Goal: Task Accomplishment & Management: Use online tool/utility

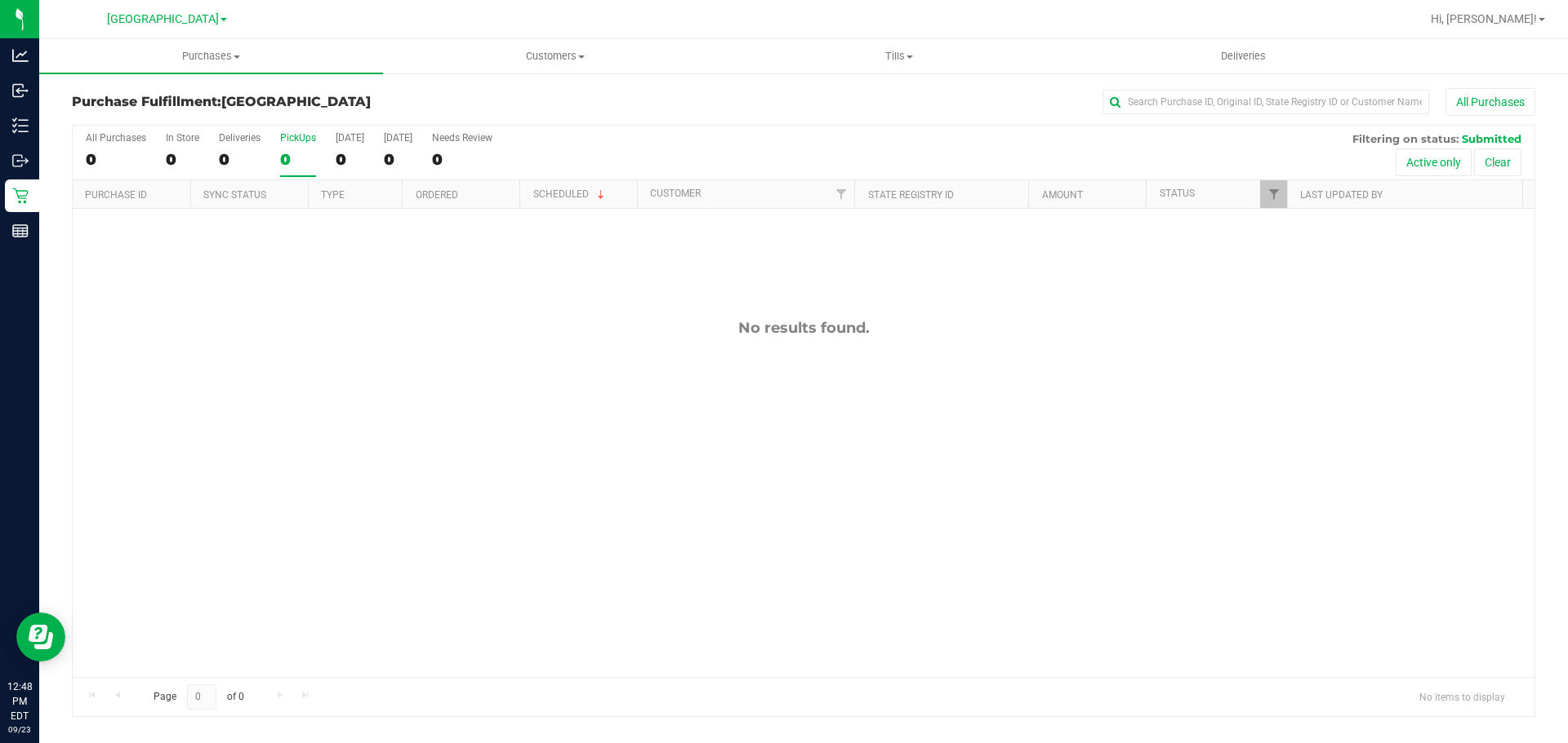
drag, startPoint x: 0, startPoint y: 0, endPoint x: 306, endPoint y: 157, distance: 343.9
click at [306, 157] on div "0" at bounding box center [298, 160] width 36 height 19
click at [0, 0] on input "PickUps 0" at bounding box center [0, 0] width 0 height 0
click at [306, 164] on div "0" at bounding box center [298, 160] width 36 height 19
click at [0, 0] on input "PickUps 0" at bounding box center [0, 0] width 0 height 0
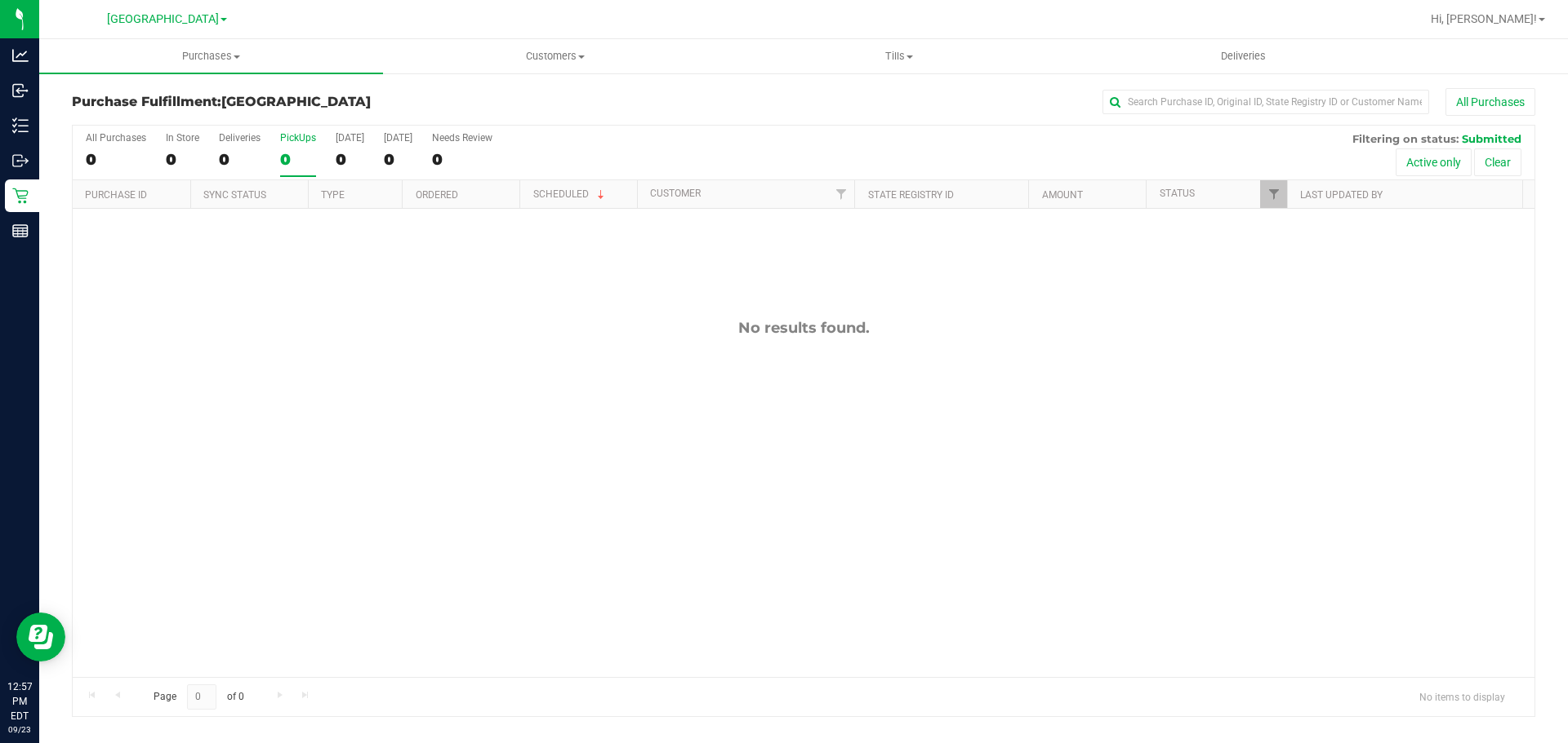
click at [402, 116] on div "Purchase Fulfillment: South Tampa WC All Purchases" at bounding box center [803, 106] width 1463 height 36
click at [300, 136] on div "PickUps" at bounding box center [298, 137] width 36 height 11
click at [0, 0] on input "PickUps 0" at bounding box center [0, 0] width 0 height 0
click at [303, 151] on div "0" at bounding box center [298, 160] width 36 height 19
click at [0, 0] on input "PickUps 0" at bounding box center [0, 0] width 0 height 0
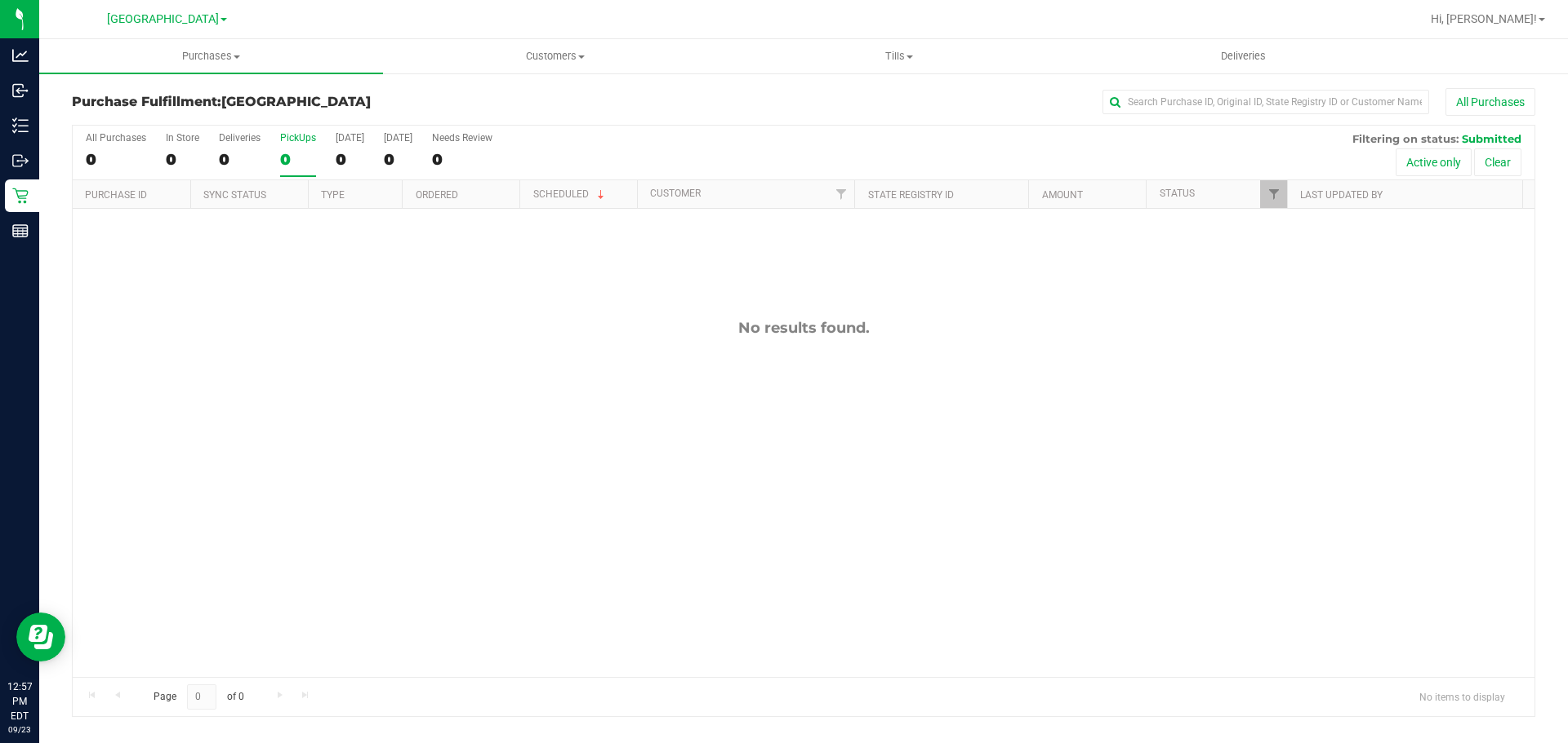
click at [413, 89] on div "Purchase Fulfillment: South Tampa WC All Purchases" at bounding box center [803, 106] width 1463 height 36
click at [293, 150] on div "0" at bounding box center [298, 160] width 36 height 19
click at [0, 0] on input "PickUps 0" at bounding box center [0, 0] width 0 height 0
click at [591, 349] on div "11994140 (327039770) N/A Pickup 9/23/2025 1:26 PM EDT 9/23/2025 $42.00 Submitte…" at bounding box center [803, 443] width 1461 height 468
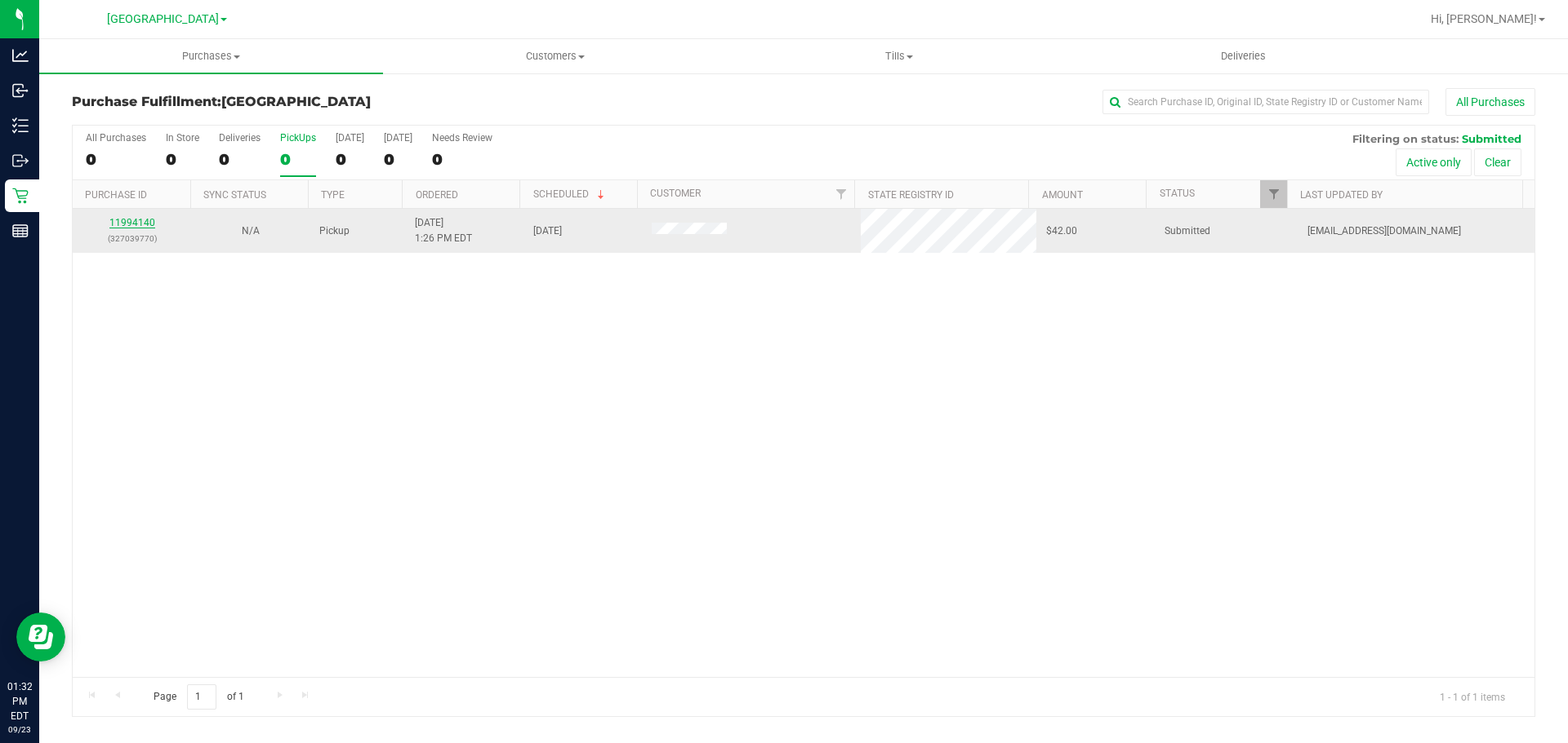
click at [138, 223] on link "11994140" at bounding box center [132, 222] width 46 height 11
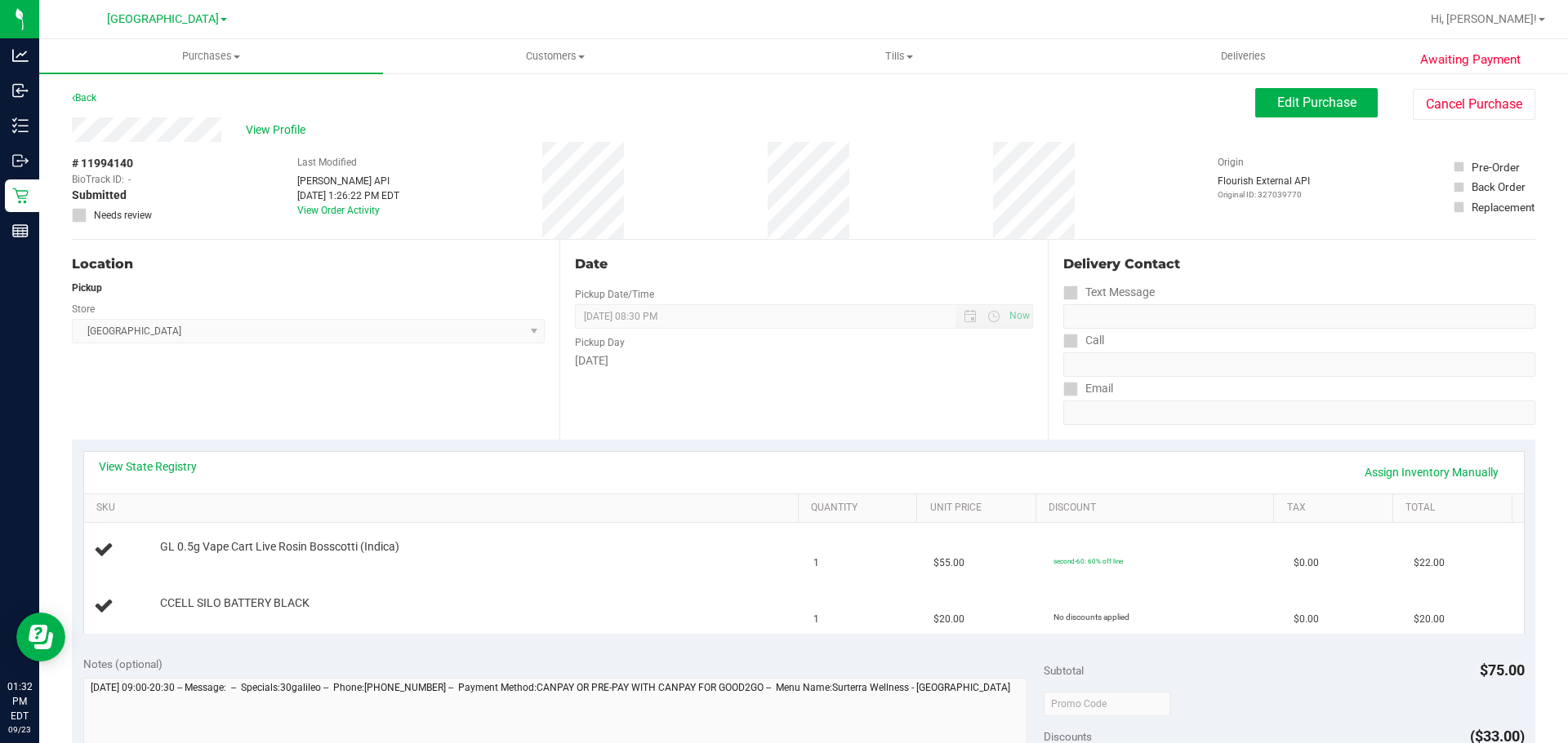
click at [603, 246] on purchase-details "Back Edit Purchase Cancel Purchase View Profile # 11994140 BioTrack ID: - Submi…" at bounding box center [803, 703] width 1463 height 1231
click at [770, 248] on div "Date Pickup Date/Time 09/23/2025 Now 09/23/2025 08:30 PM Now Pickup Day Tuesday" at bounding box center [802, 340] width 487 height 200
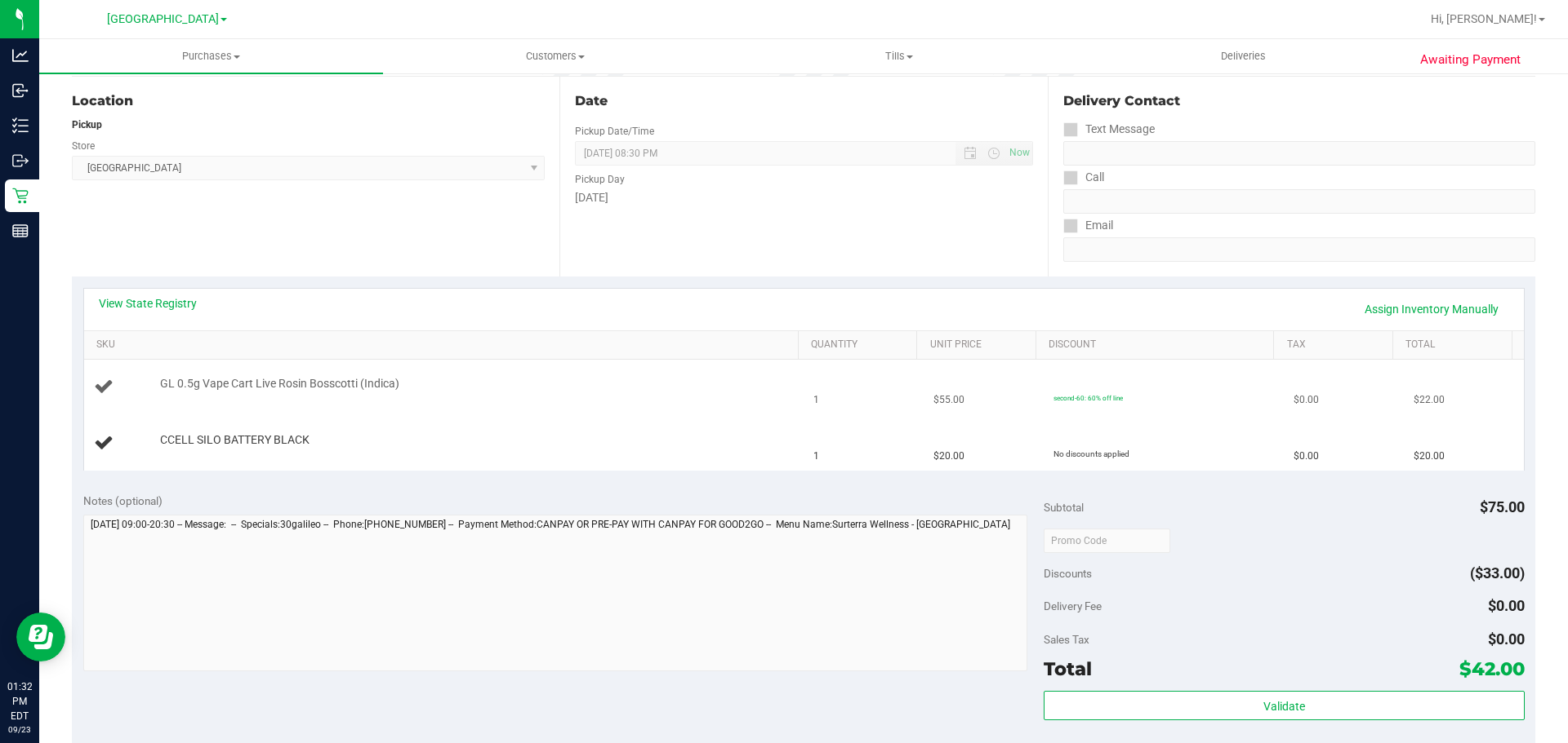
scroll to position [326, 0]
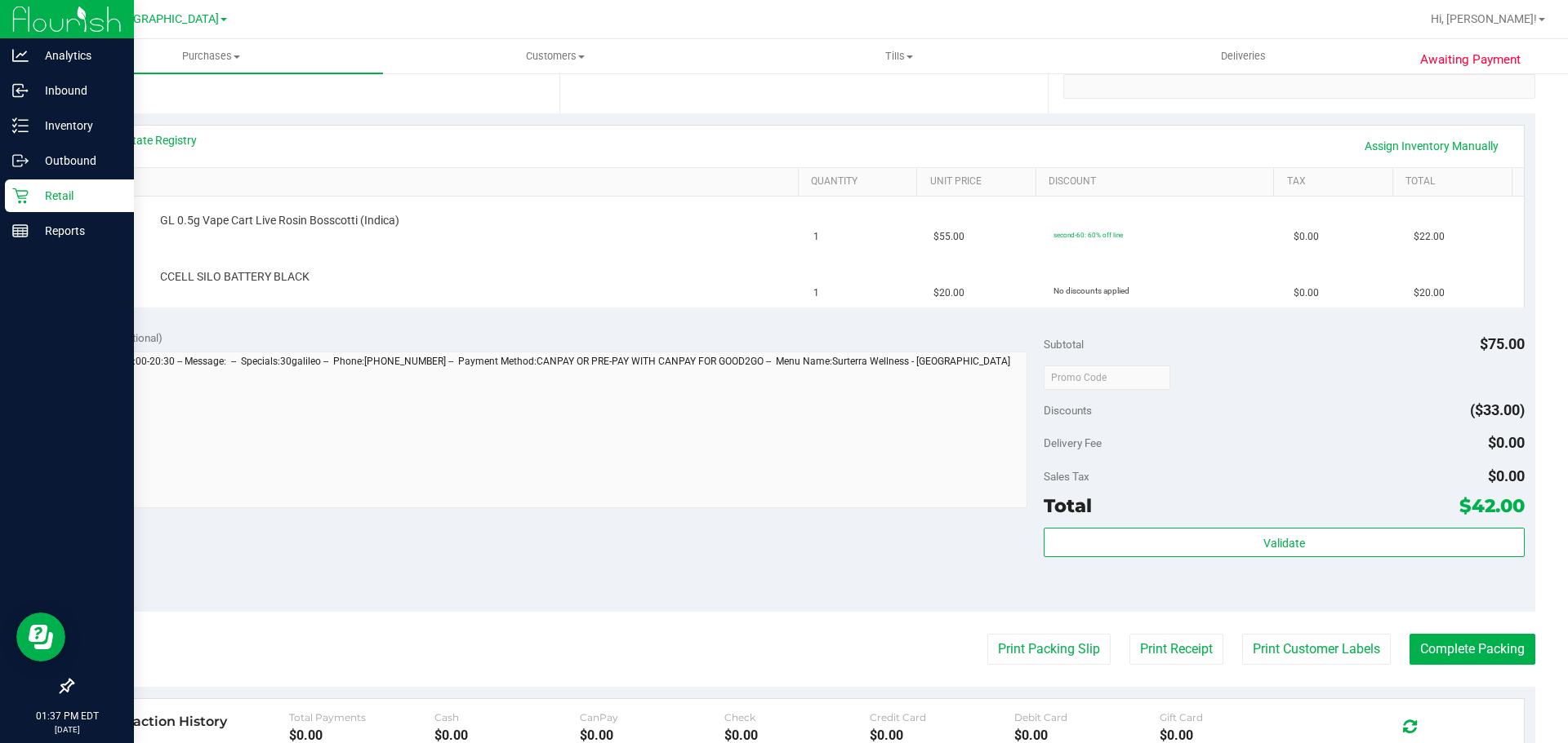
click at [4, 209] on link "Retail" at bounding box center [66, 197] width 134 height 36
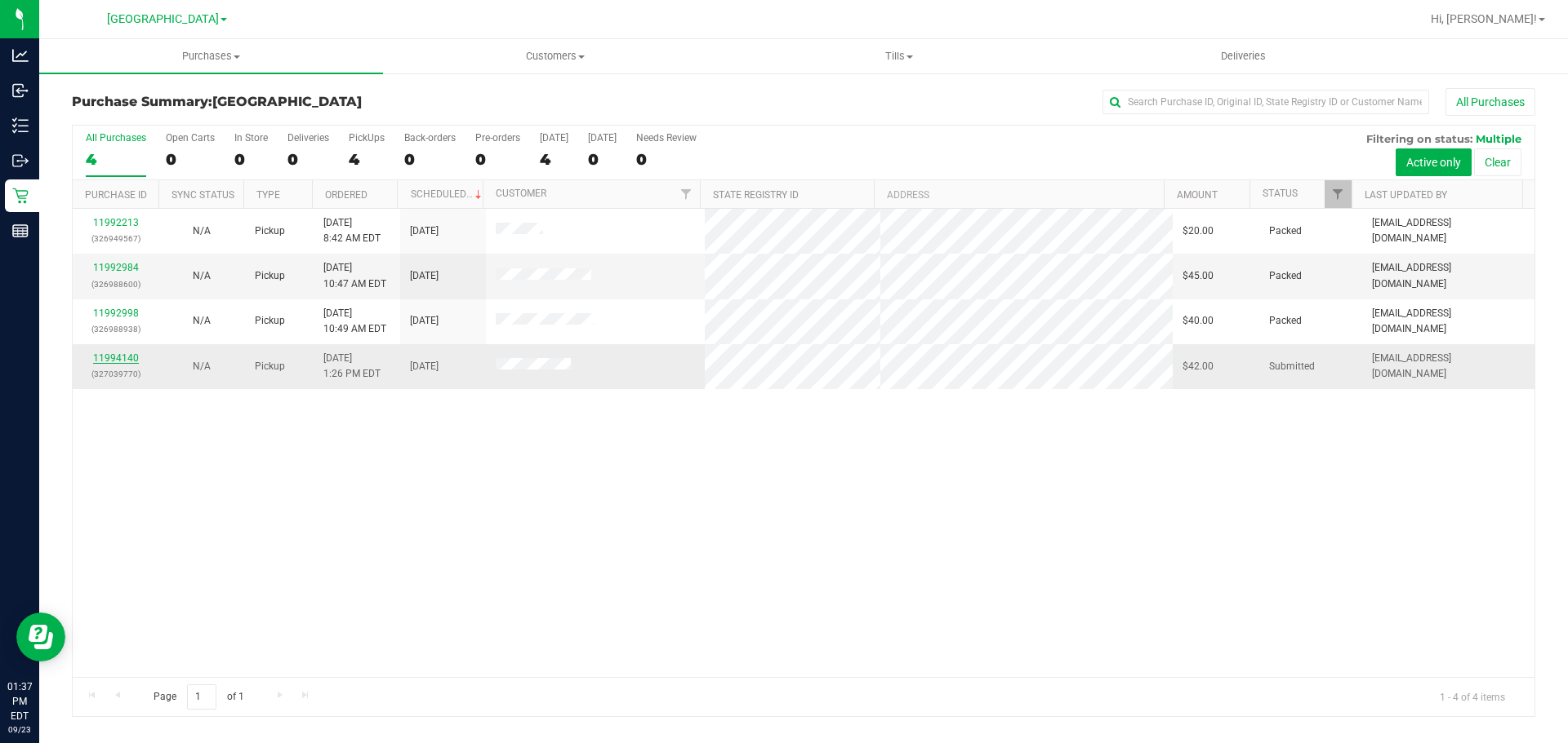
click at [124, 361] on link "11994140" at bounding box center [116, 358] width 46 height 11
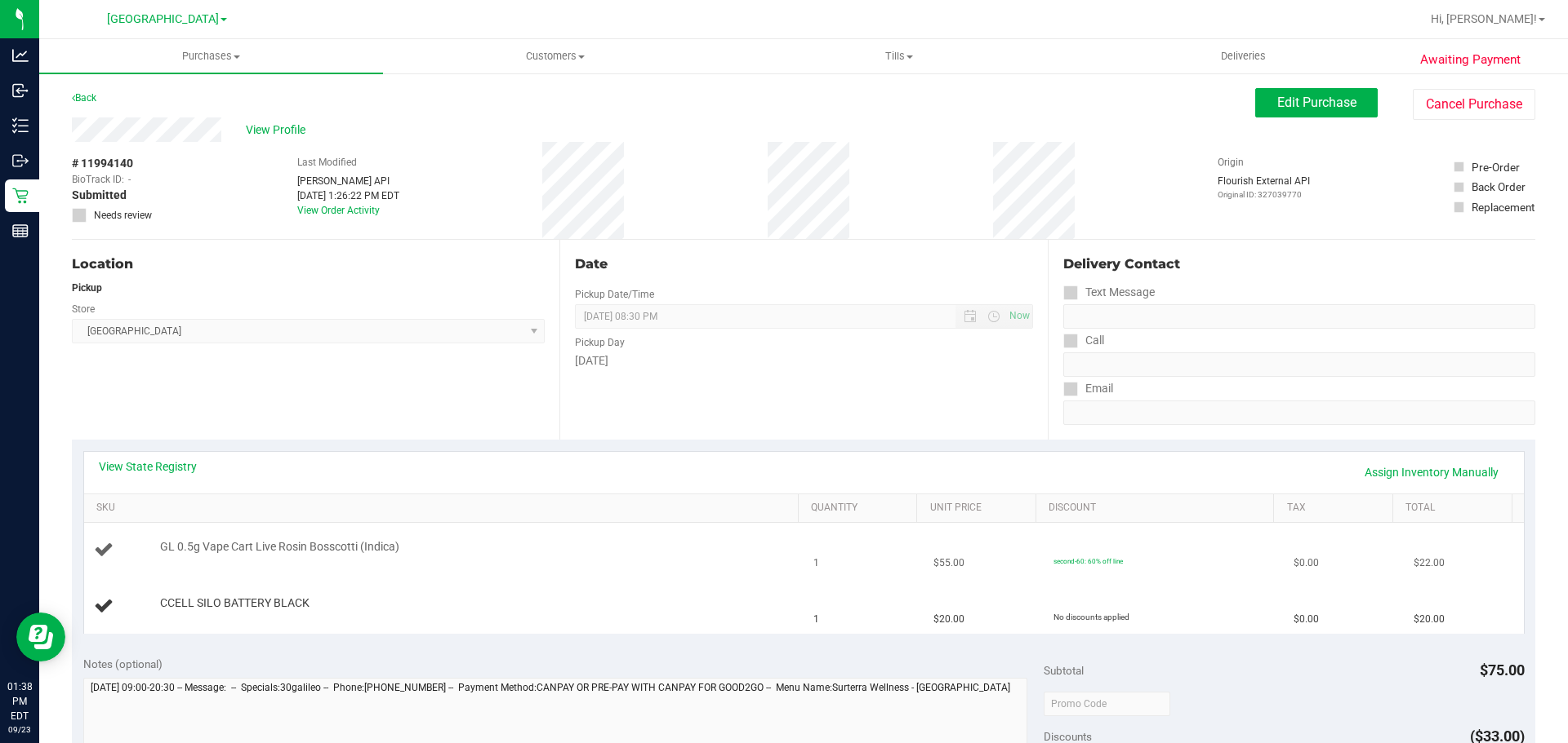
scroll to position [81, 0]
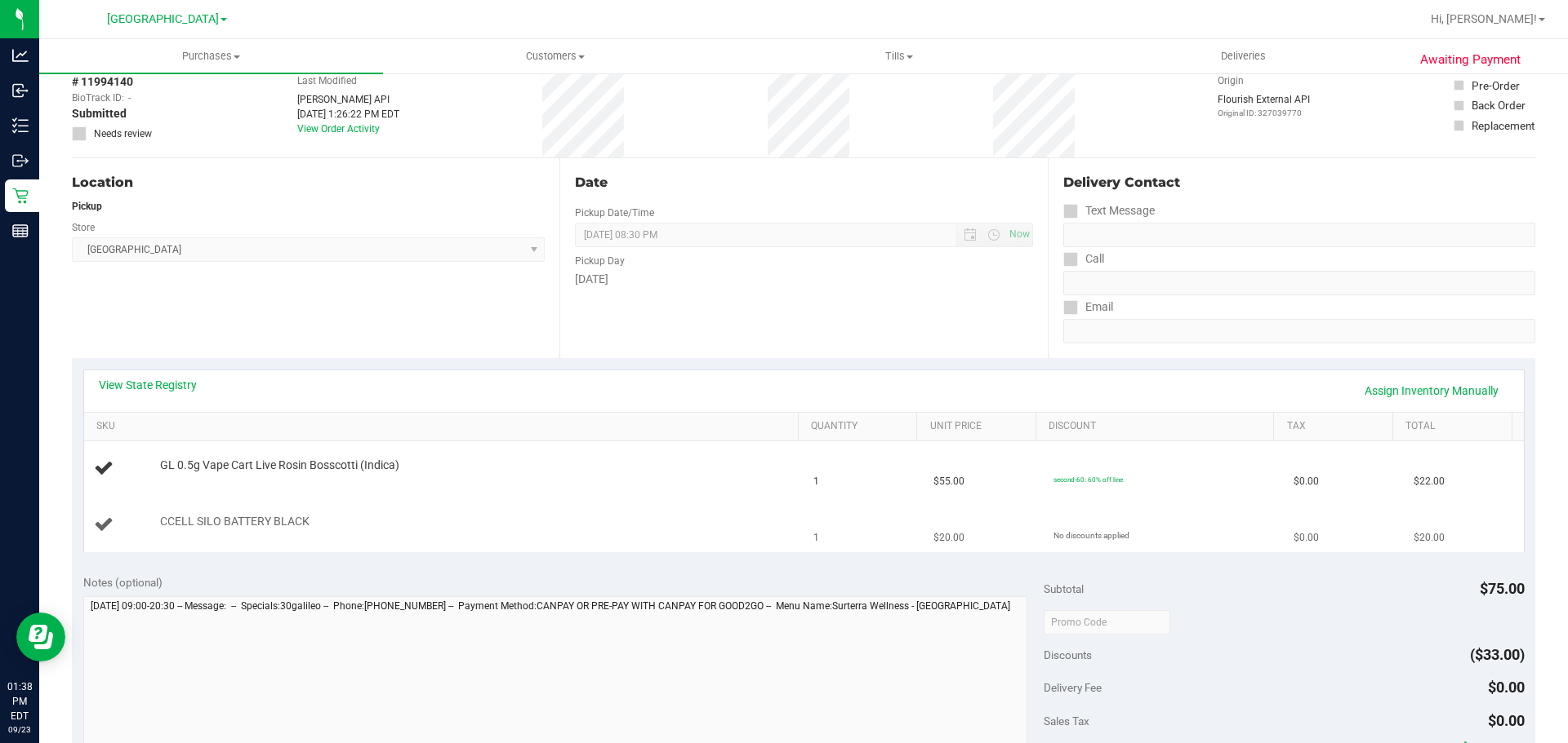
click at [689, 545] on td "CCELL SILO BATTERY BLACK" at bounding box center [444, 525] width 720 height 55
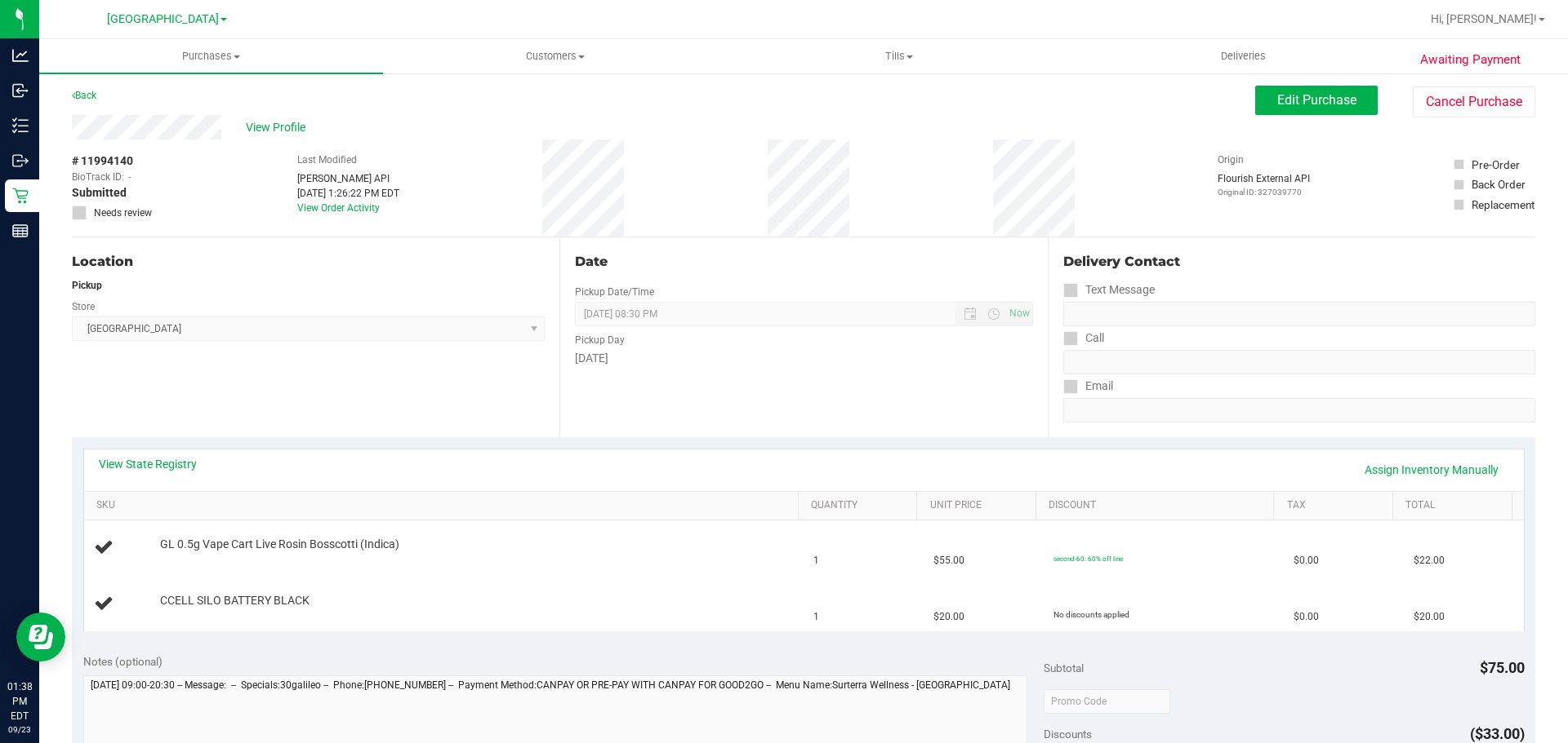
scroll to position [0, 0]
click at [1482, 20] on span "Hi, [PERSON_NAME]!" at bounding box center [1484, 19] width 107 height 13
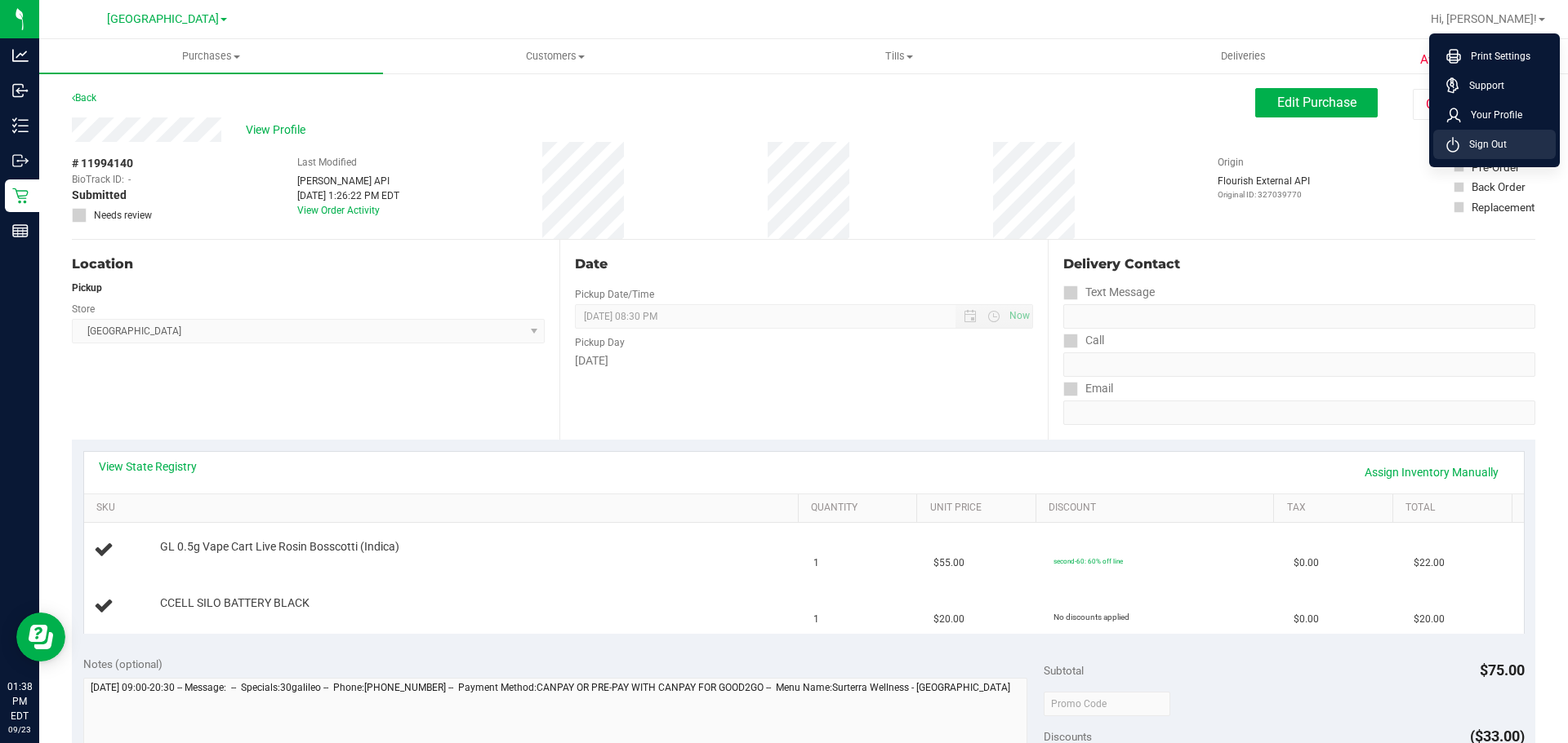
click at [1481, 135] on li "Sign Out" at bounding box center [1493, 144] width 122 height 29
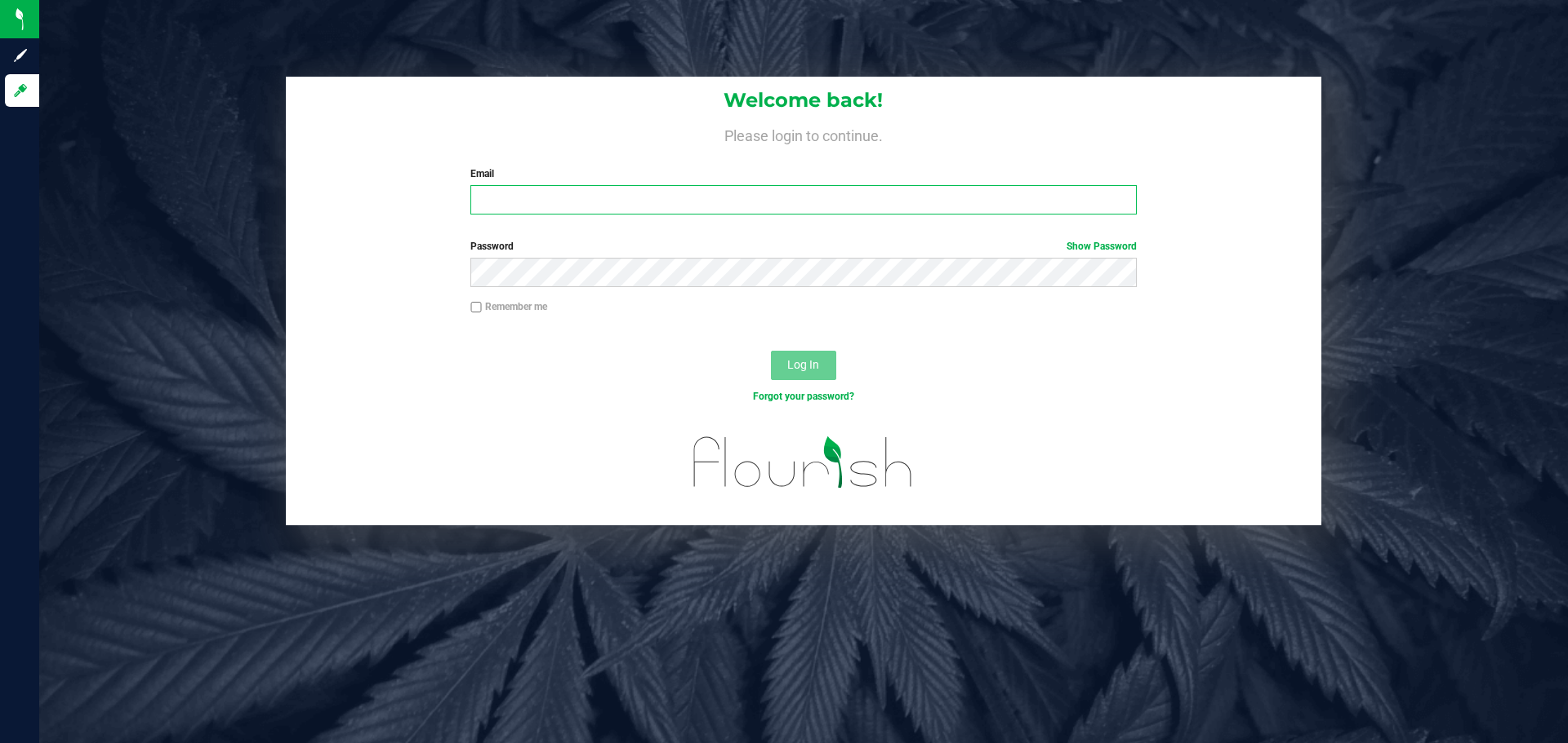
click at [807, 196] on input "Email" at bounding box center [803, 199] width 666 height 29
type input "[EMAIL_ADDRESS][DOMAIN_NAME]"
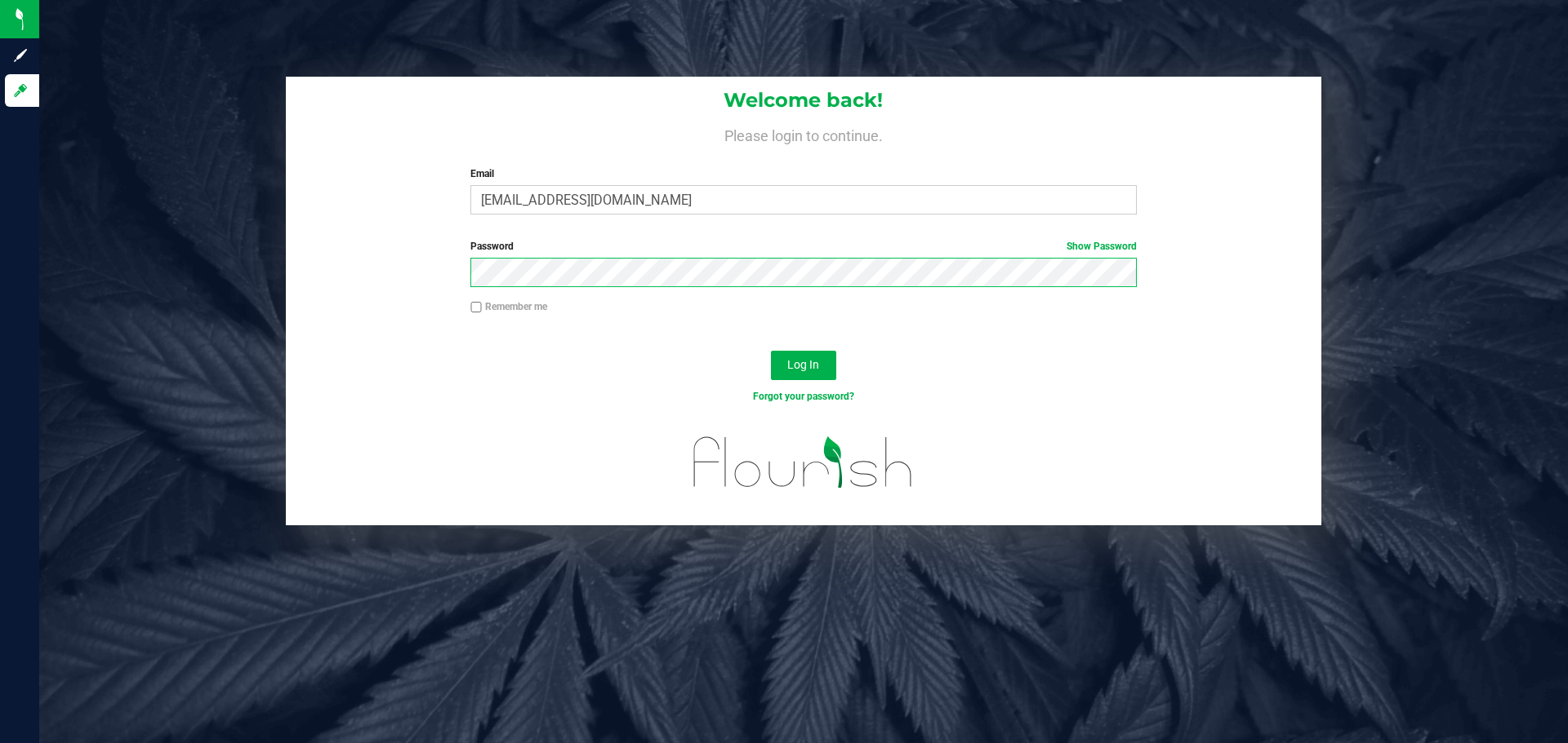
click at [770, 350] on button "Log In" at bounding box center [803, 364] width 65 height 29
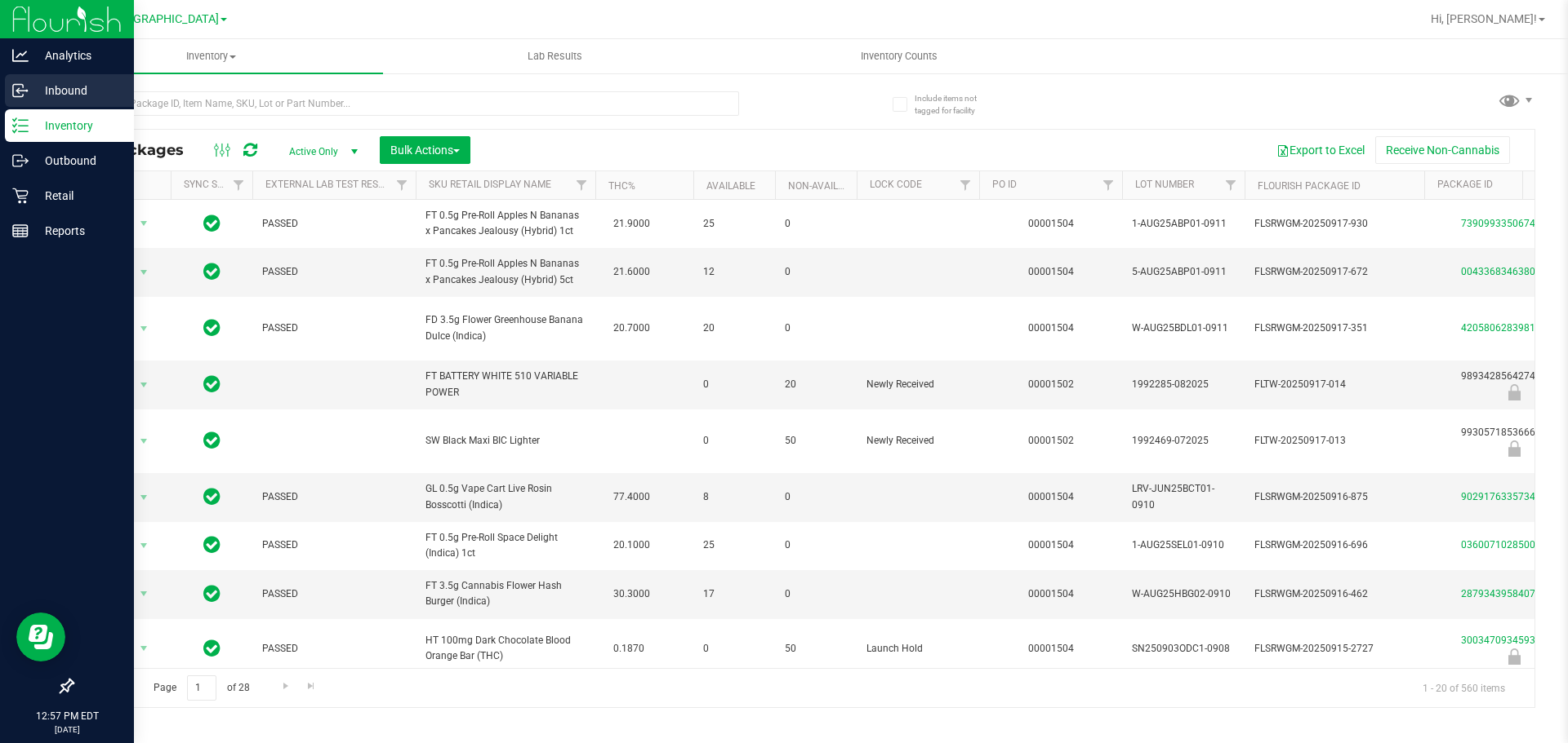
click at [87, 96] on p "Inbound" at bounding box center [78, 90] width 98 height 20
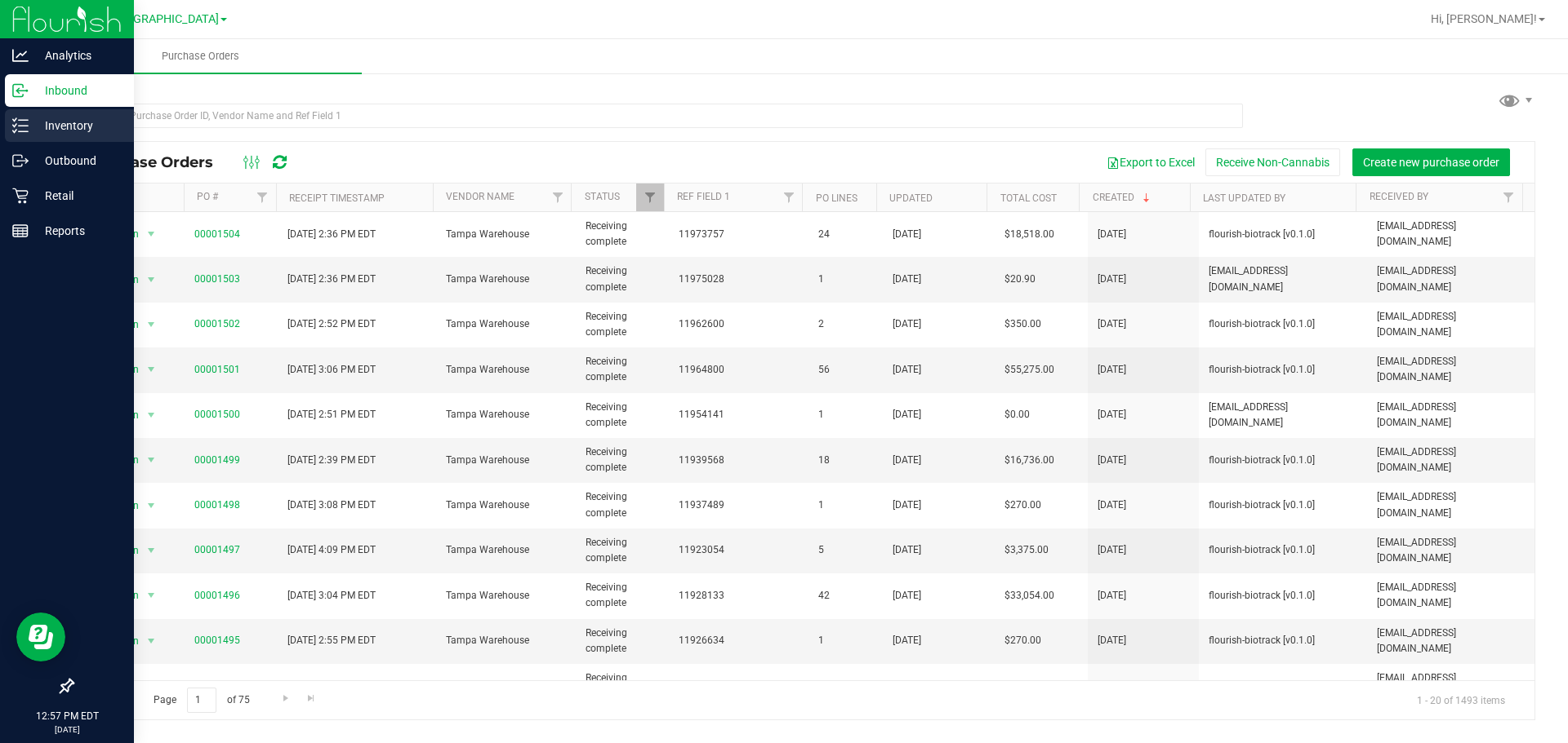
click at [61, 125] on p "Inventory" at bounding box center [78, 125] width 98 height 20
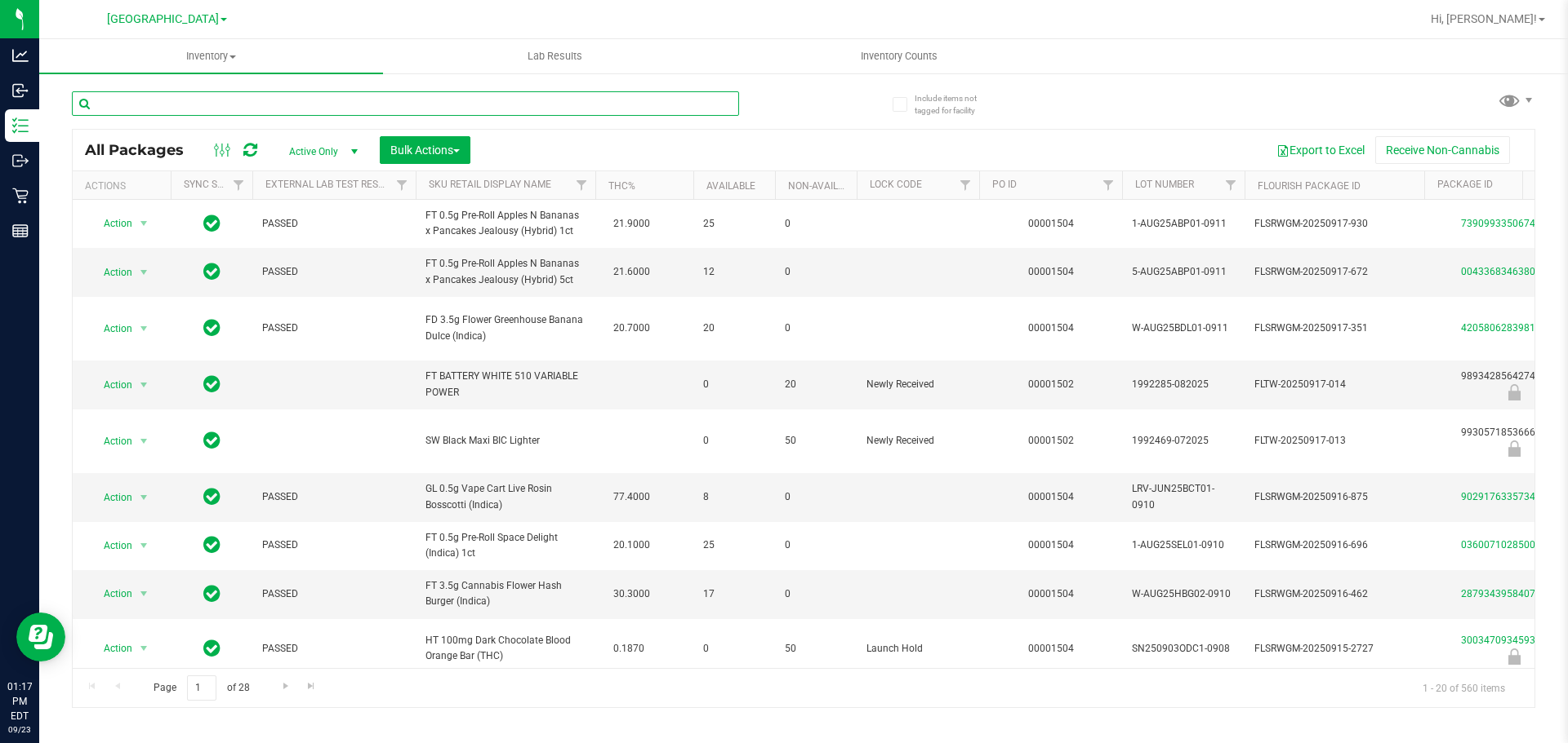
click at [209, 109] on input "text" at bounding box center [405, 104] width 667 height 24
type input "pkn"
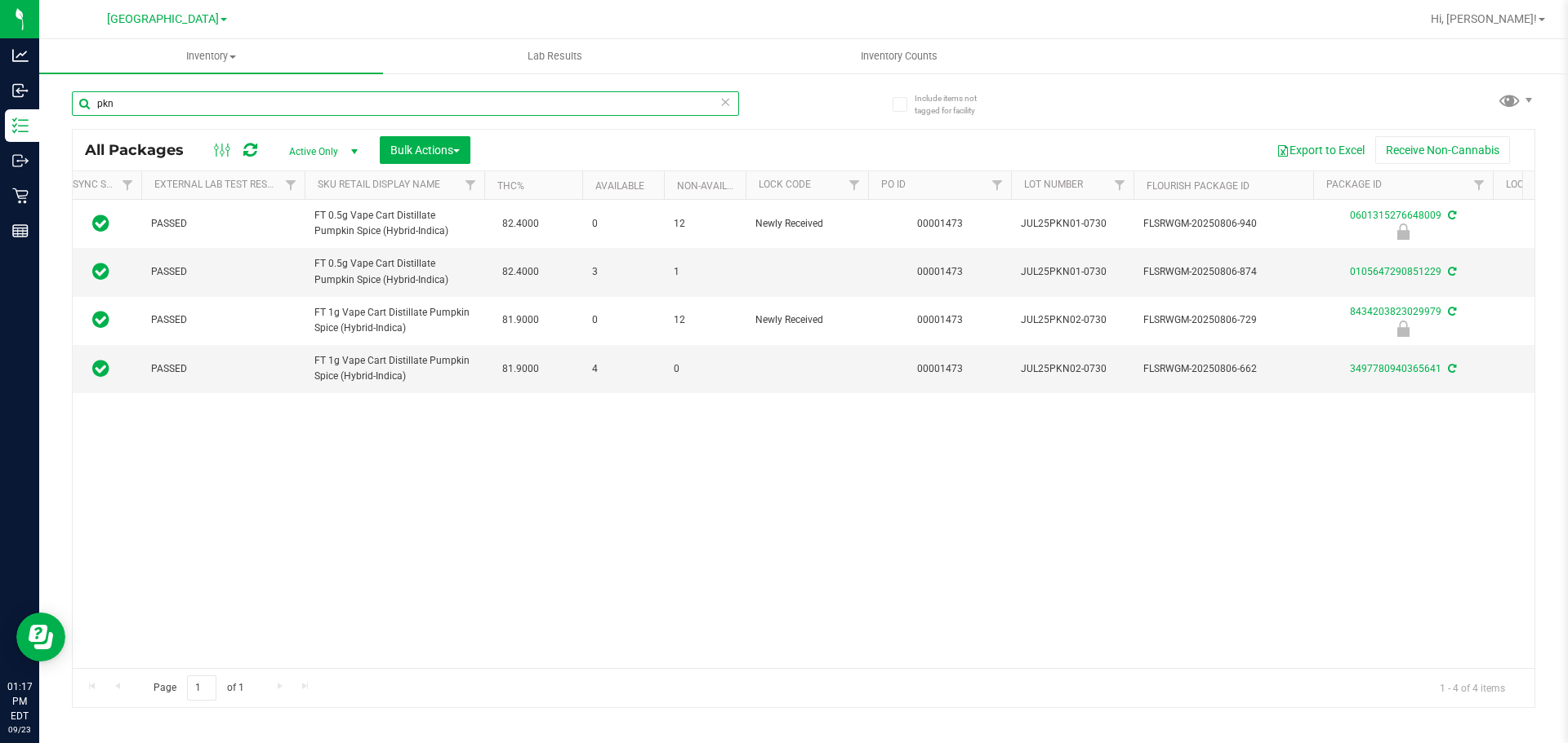
scroll to position [0, 122]
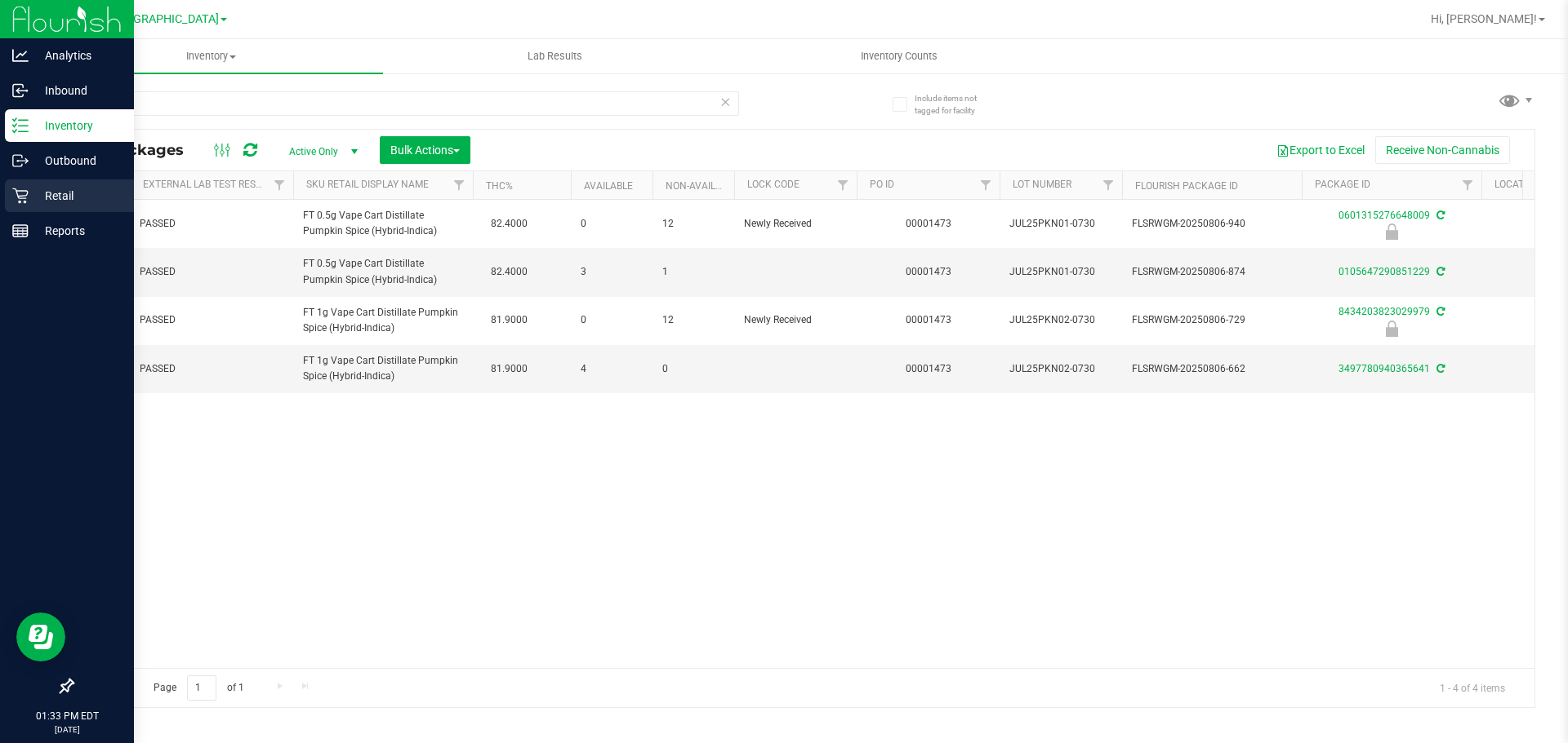
click at [0, 204] on link "Retail" at bounding box center [66, 197] width 134 height 36
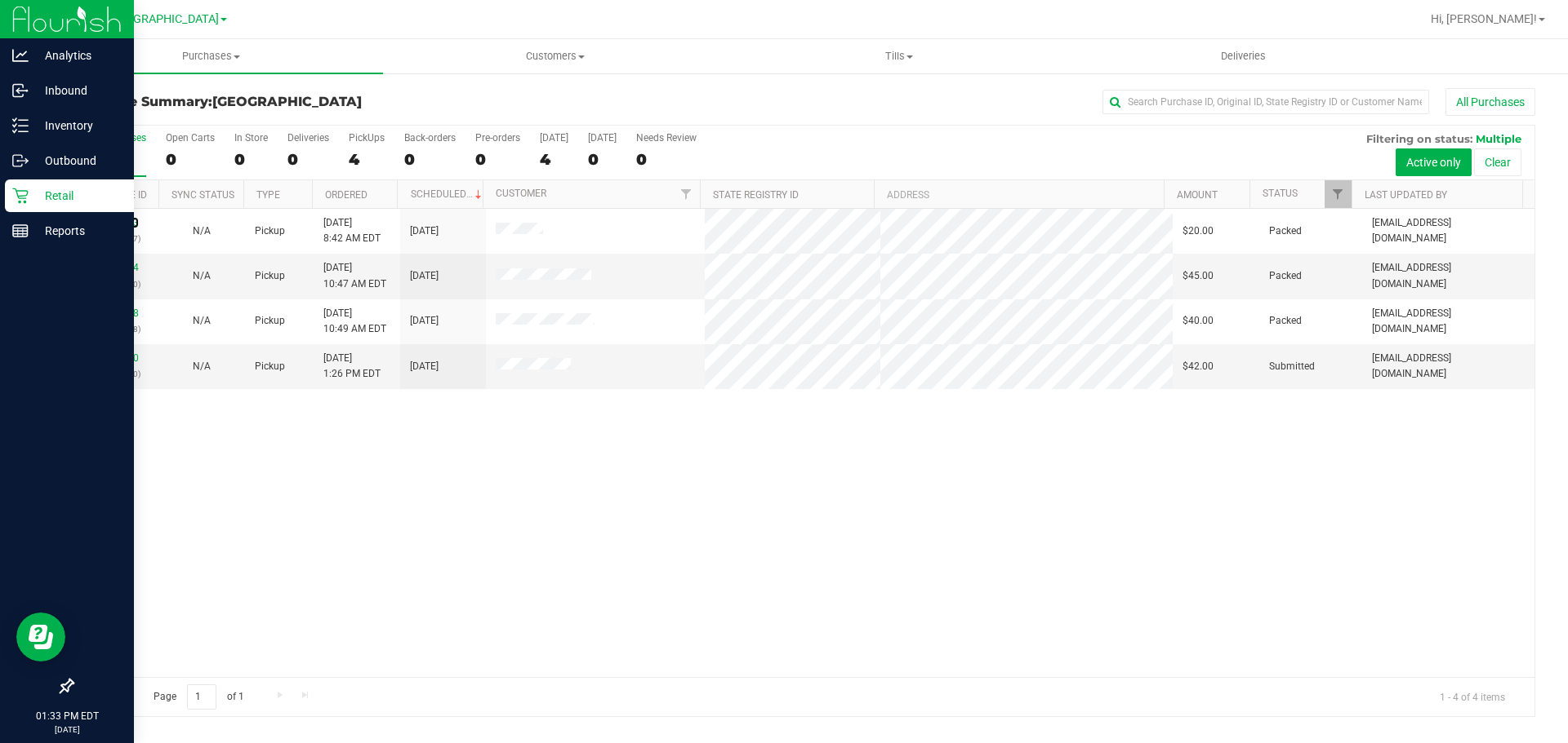
click at [126, 223] on link "11992213" at bounding box center [116, 222] width 46 height 11
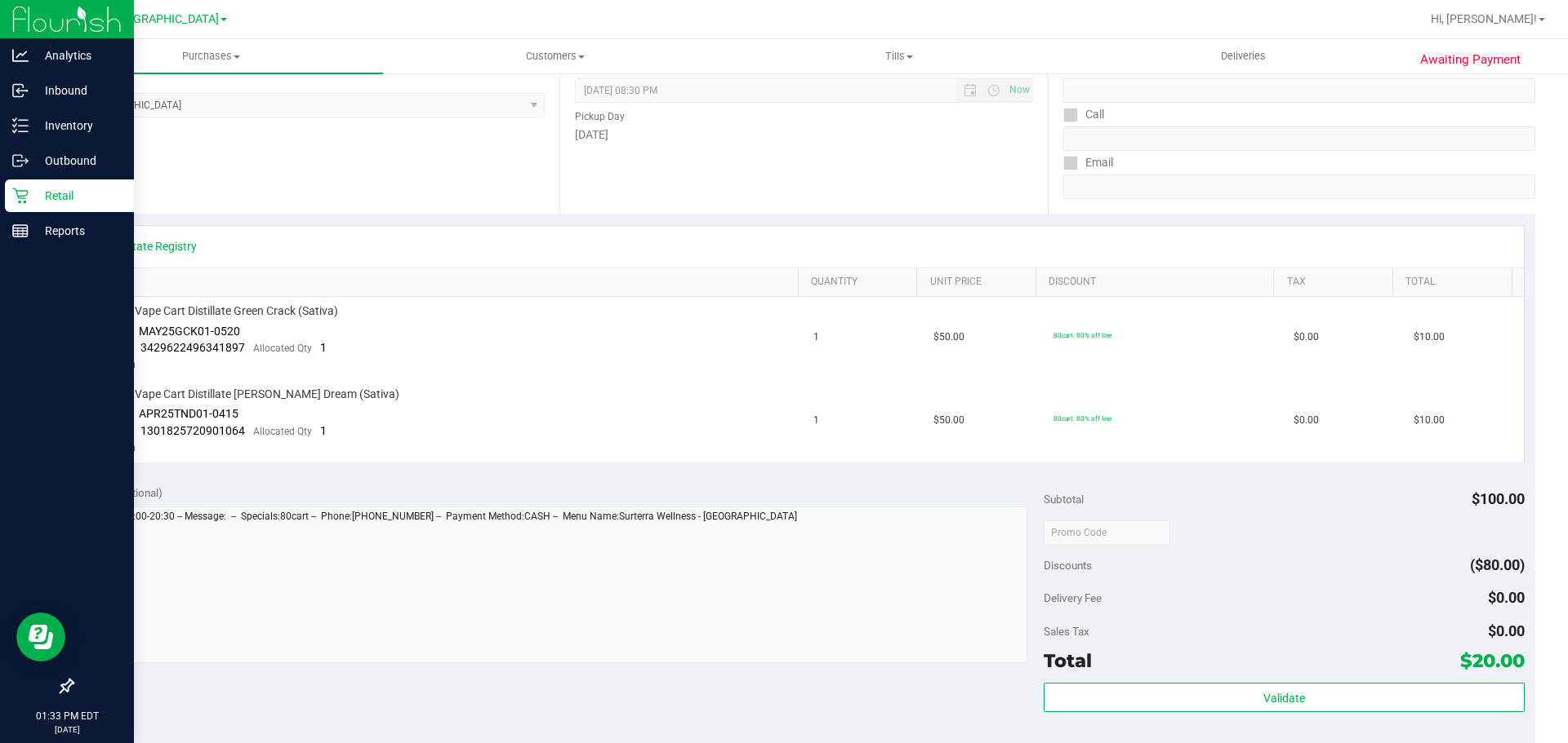
scroll to position [326, 0]
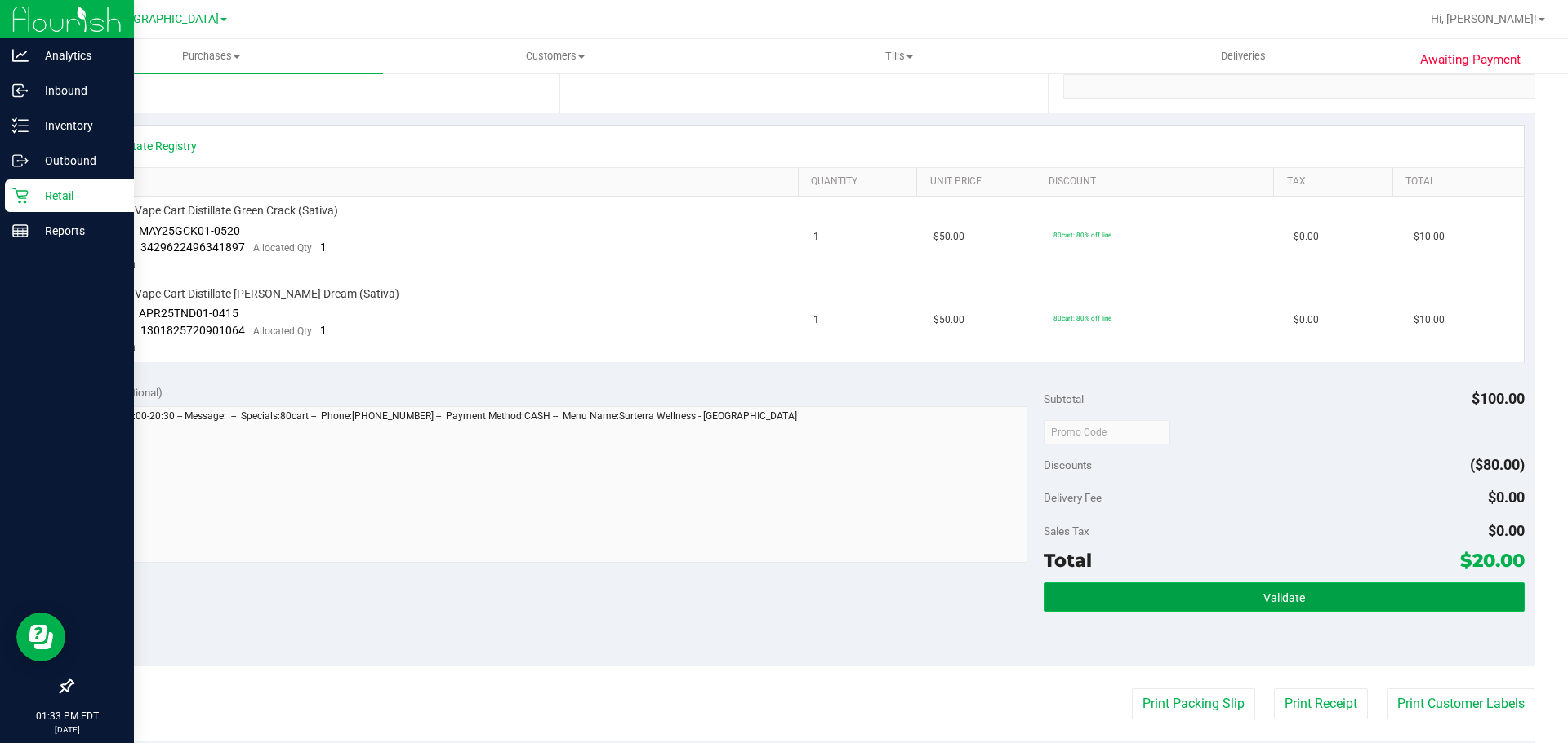
click at [1299, 586] on button "Validate" at bounding box center [1283, 596] width 480 height 29
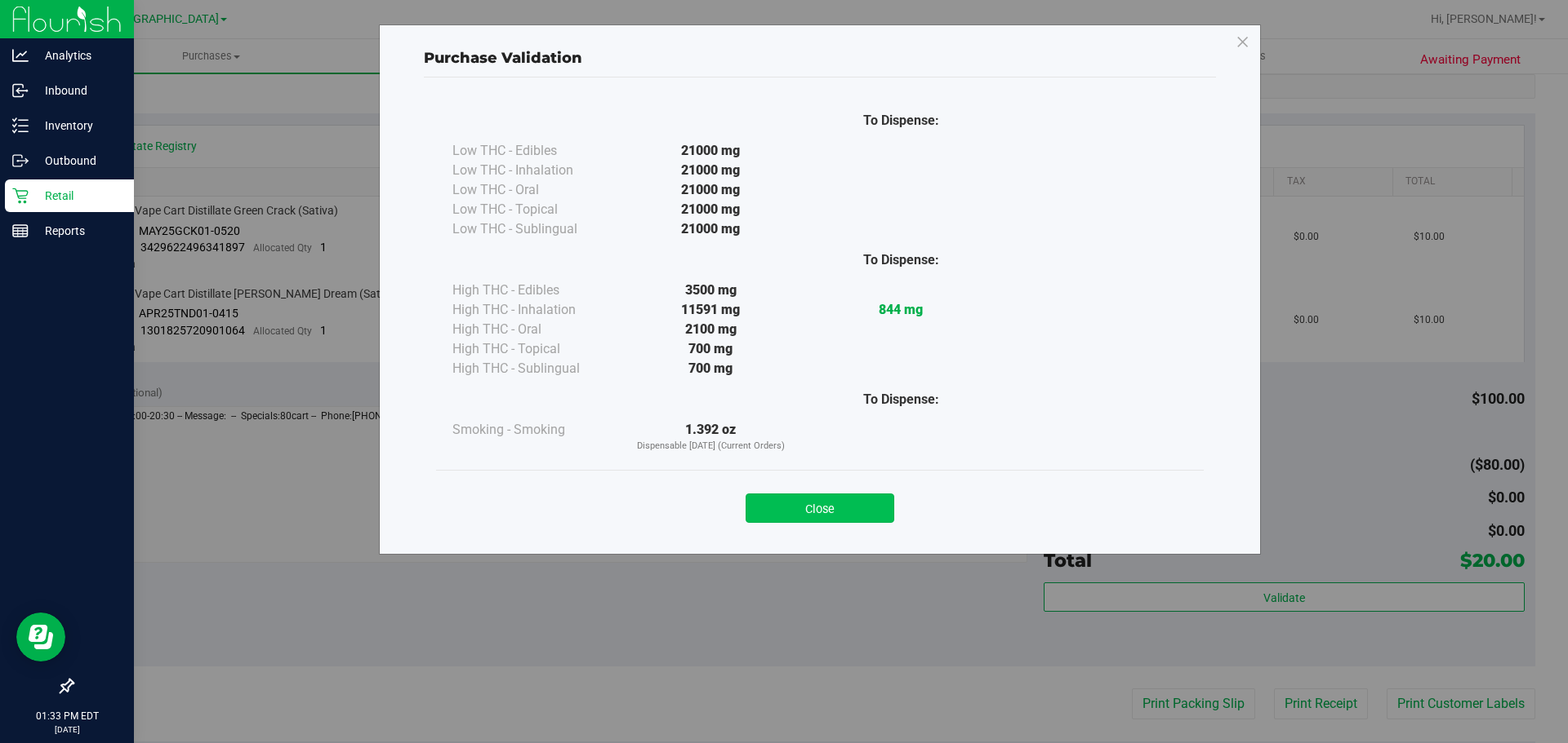
click at [847, 500] on button "Close" at bounding box center [819, 507] width 149 height 29
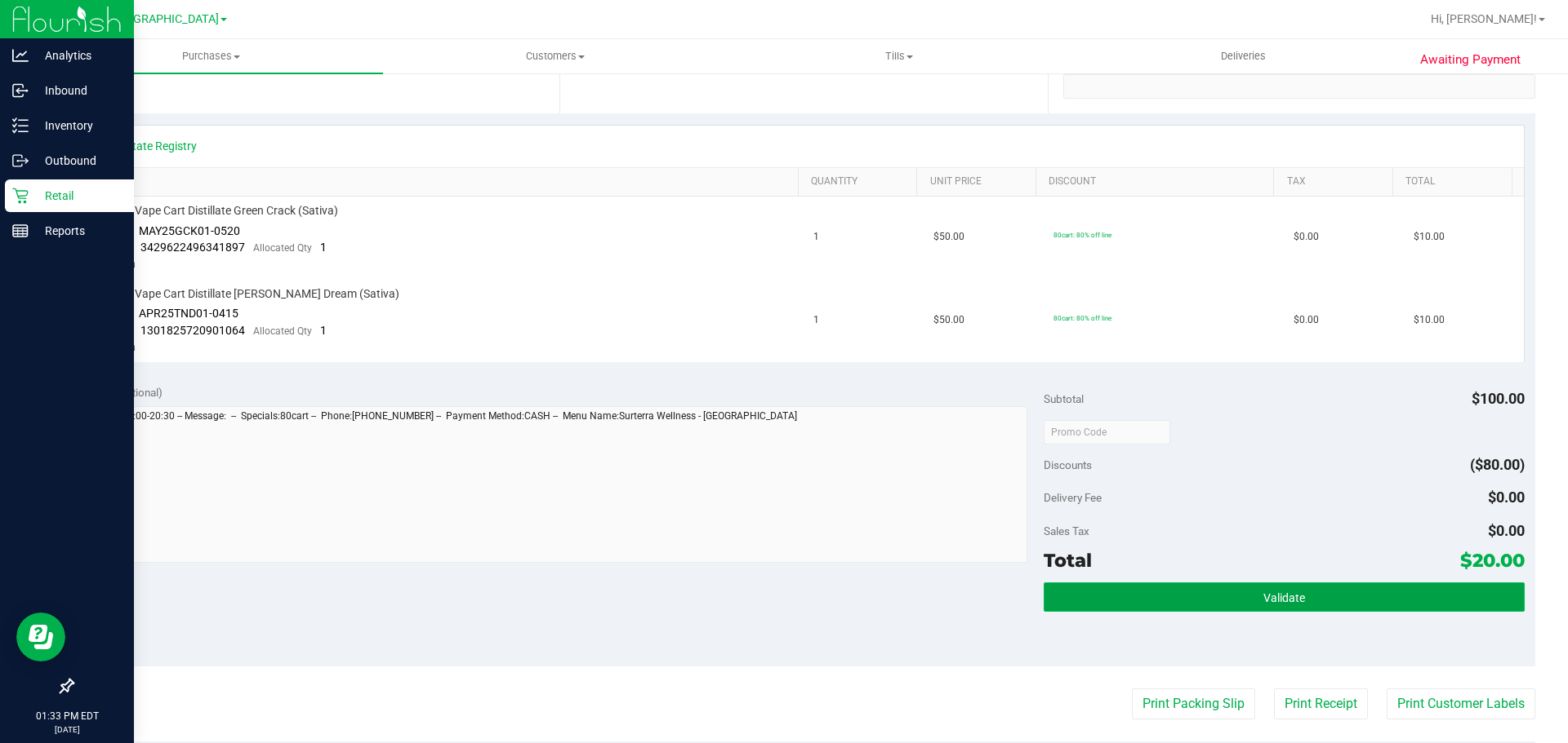
click at [1157, 596] on button "Validate" at bounding box center [1283, 596] width 480 height 29
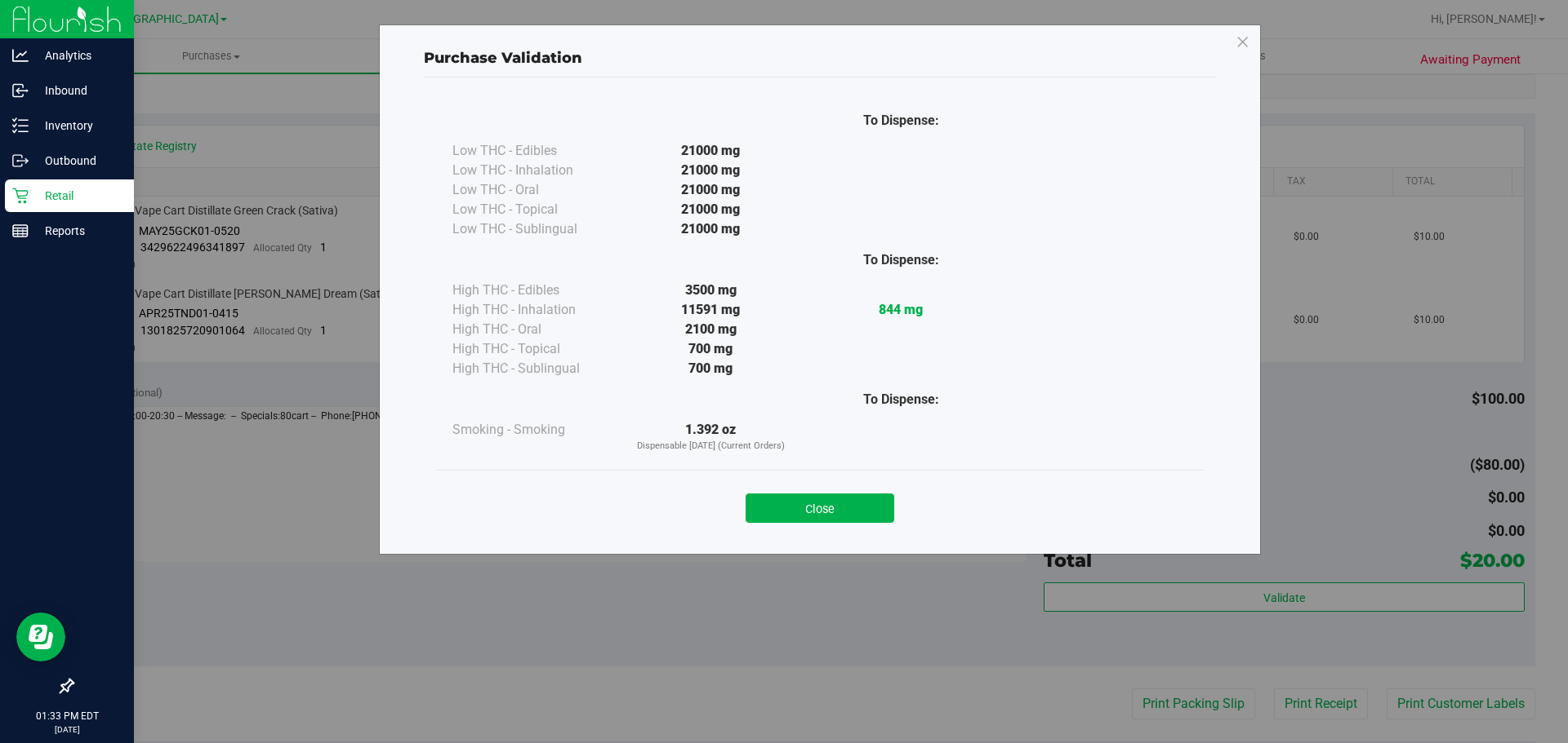
drag, startPoint x: 855, startPoint y: 507, endPoint x: 911, endPoint y: 516, distance: 56.7
click at [864, 511] on button "Close" at bounding box center [819, 507] width 149 height 29
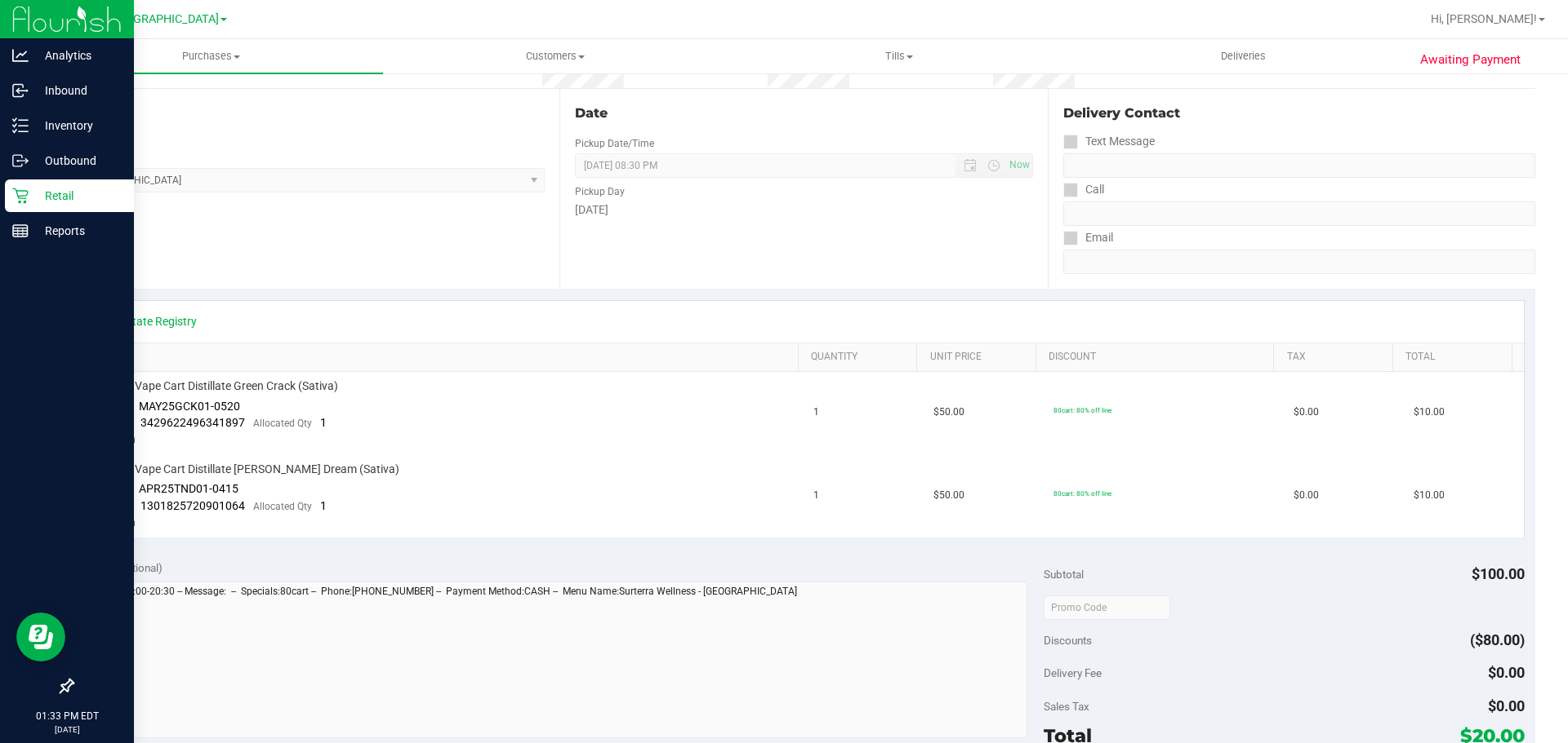
scroll to position [245, 0]
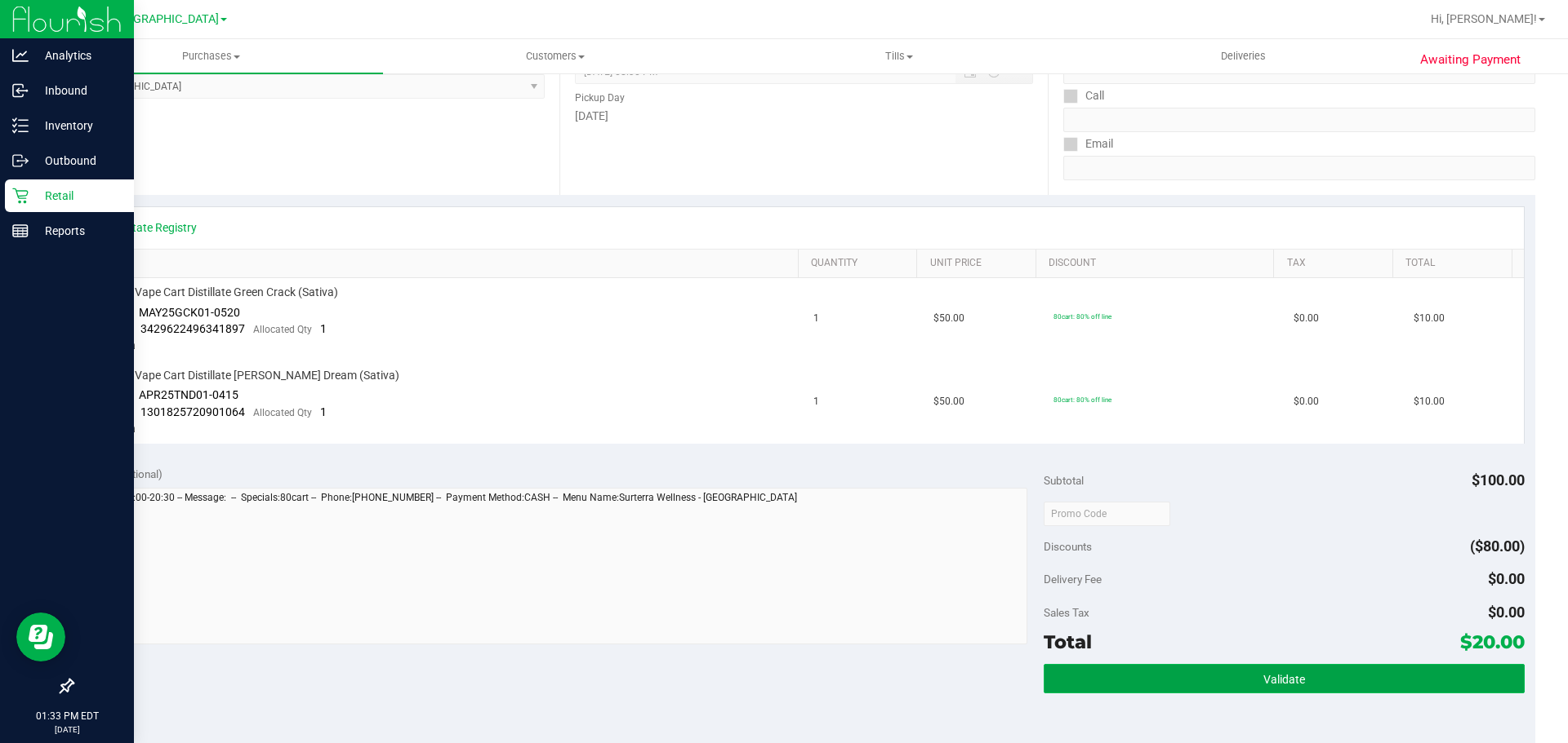
click at [1407, 668] on button "Validate" at bounding box center [1283, 679] width 480 height 29
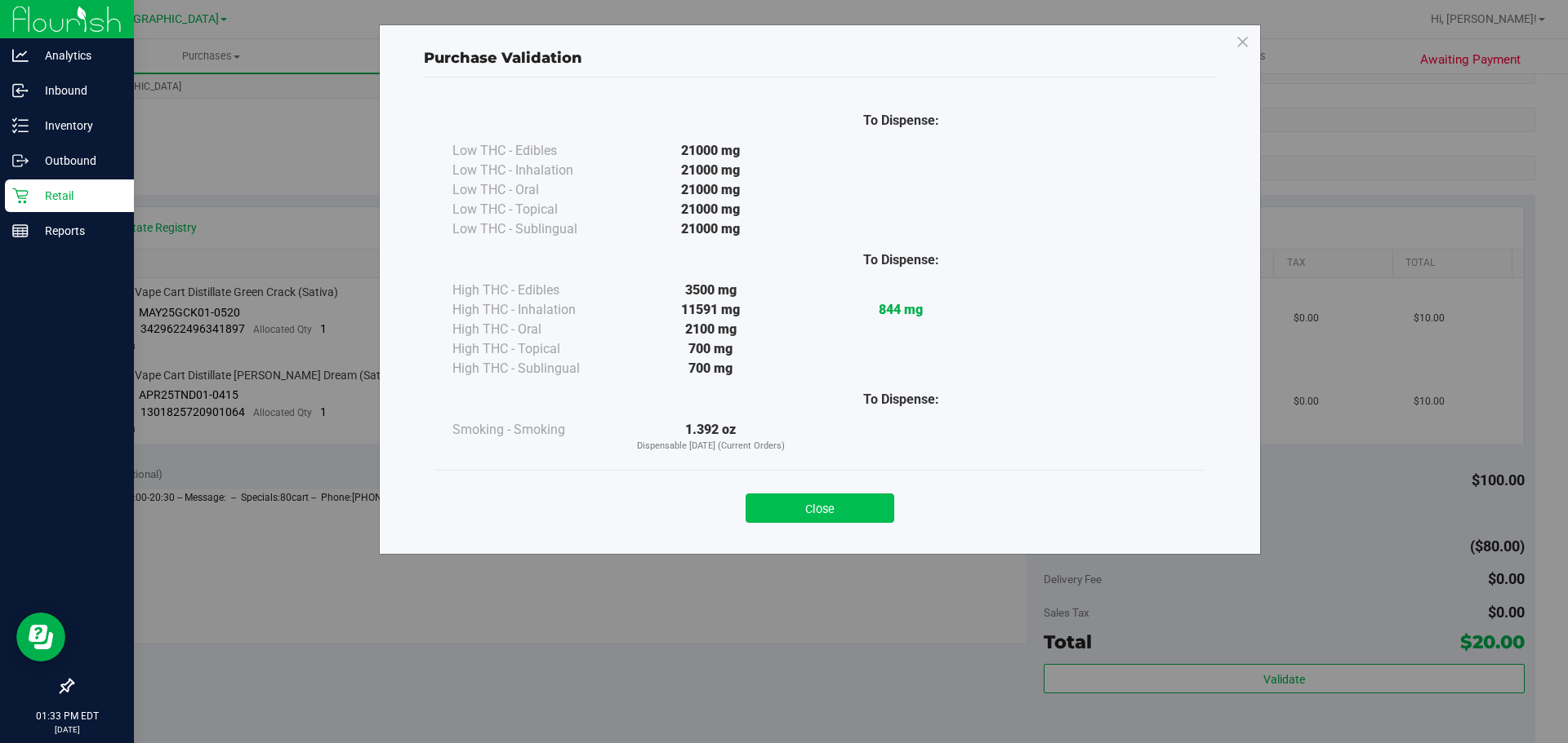
click at [843, 509] on button "Close" at bounding box center [819, 507] width 149 height 29
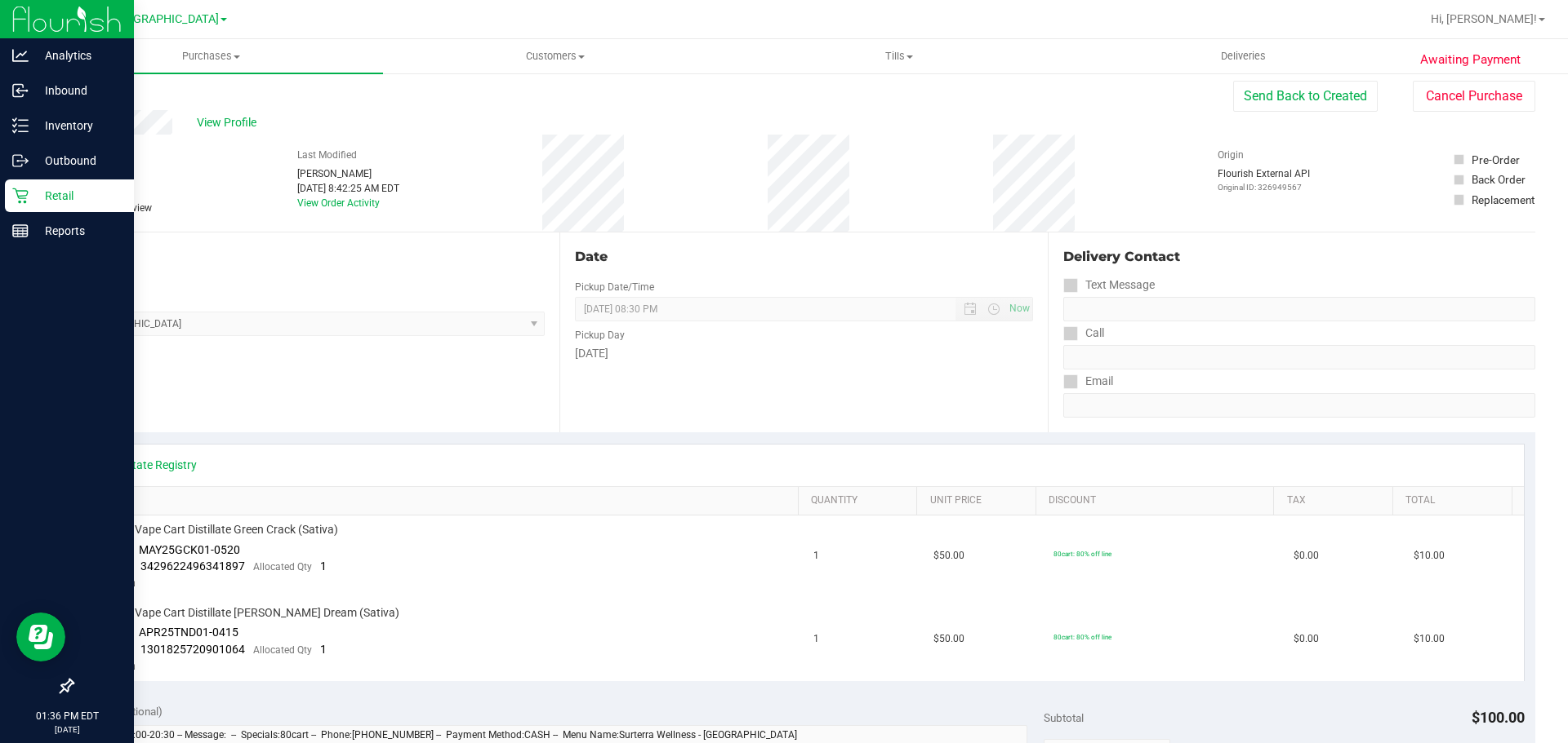
scroll to position [0, 0]
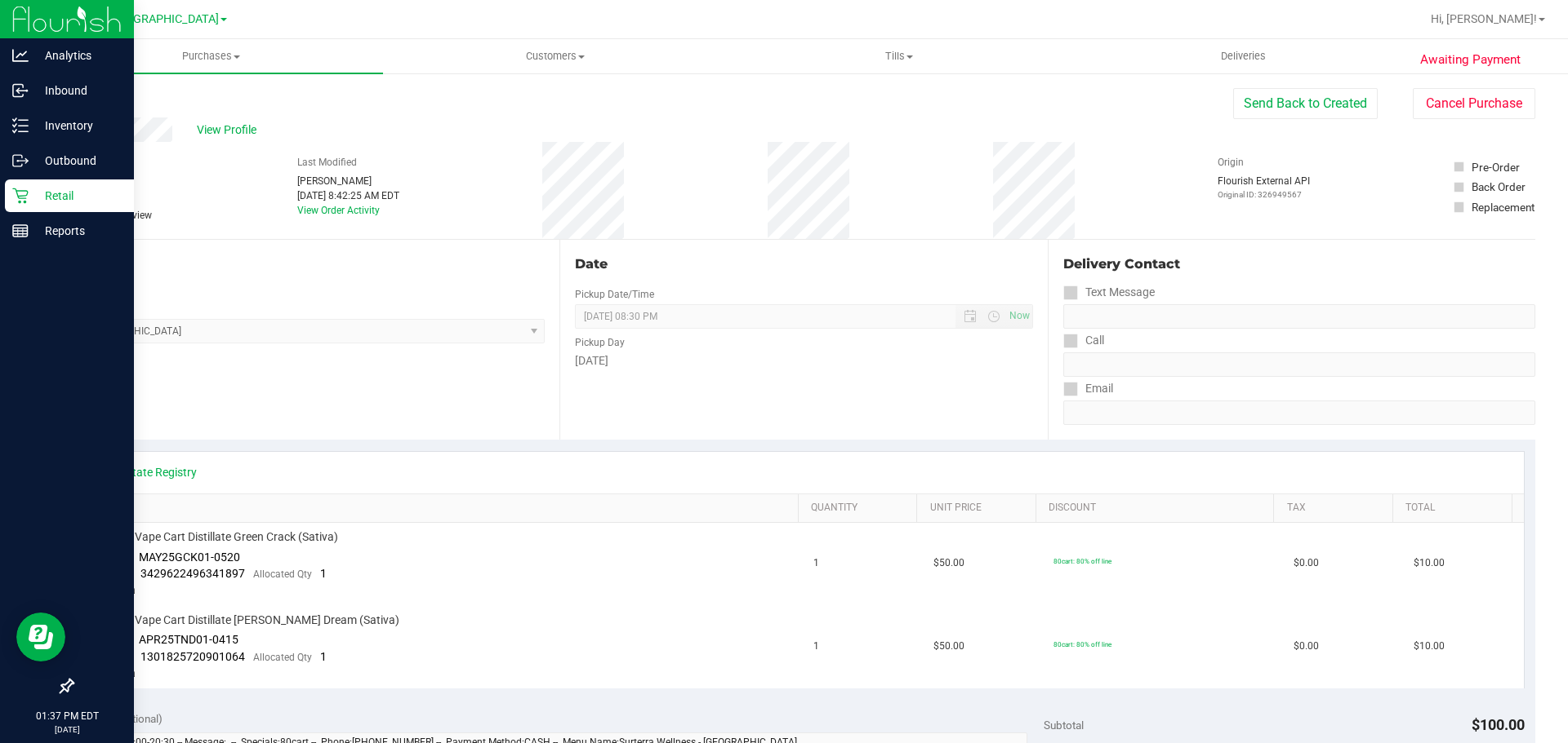
click at [957, 79] on div "Awaiting Payment Back Send Back to Created Cancel Purchase View Profile # 11992…" at bounding box center [803, 739] width 1529 height 1335
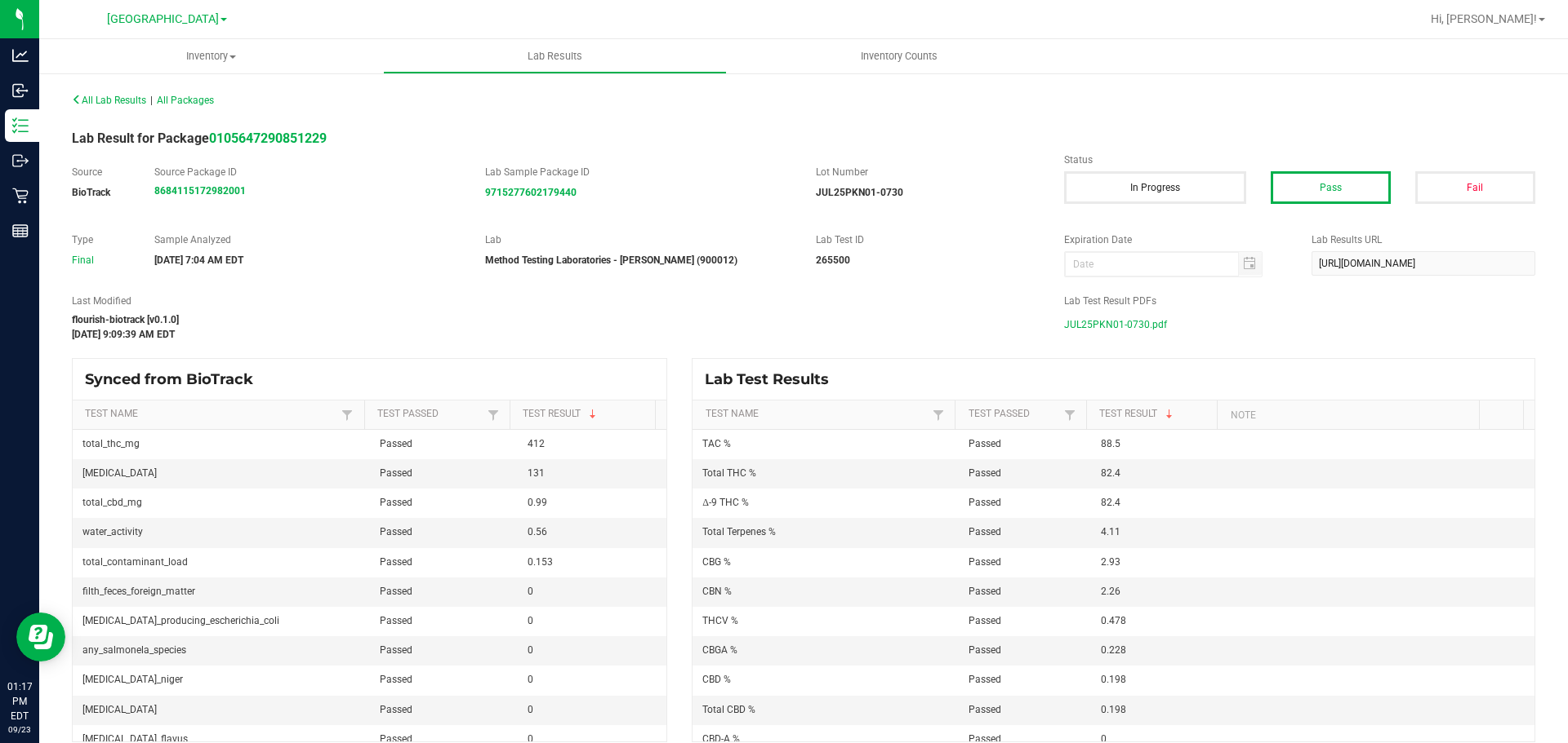
click at [1132, 325] on span "JUL25PKN01-0730.pdf" at bounding box center [1115, 324] width 103 height 24
